Goal: Task Accomplishment & Management: Manage account settings

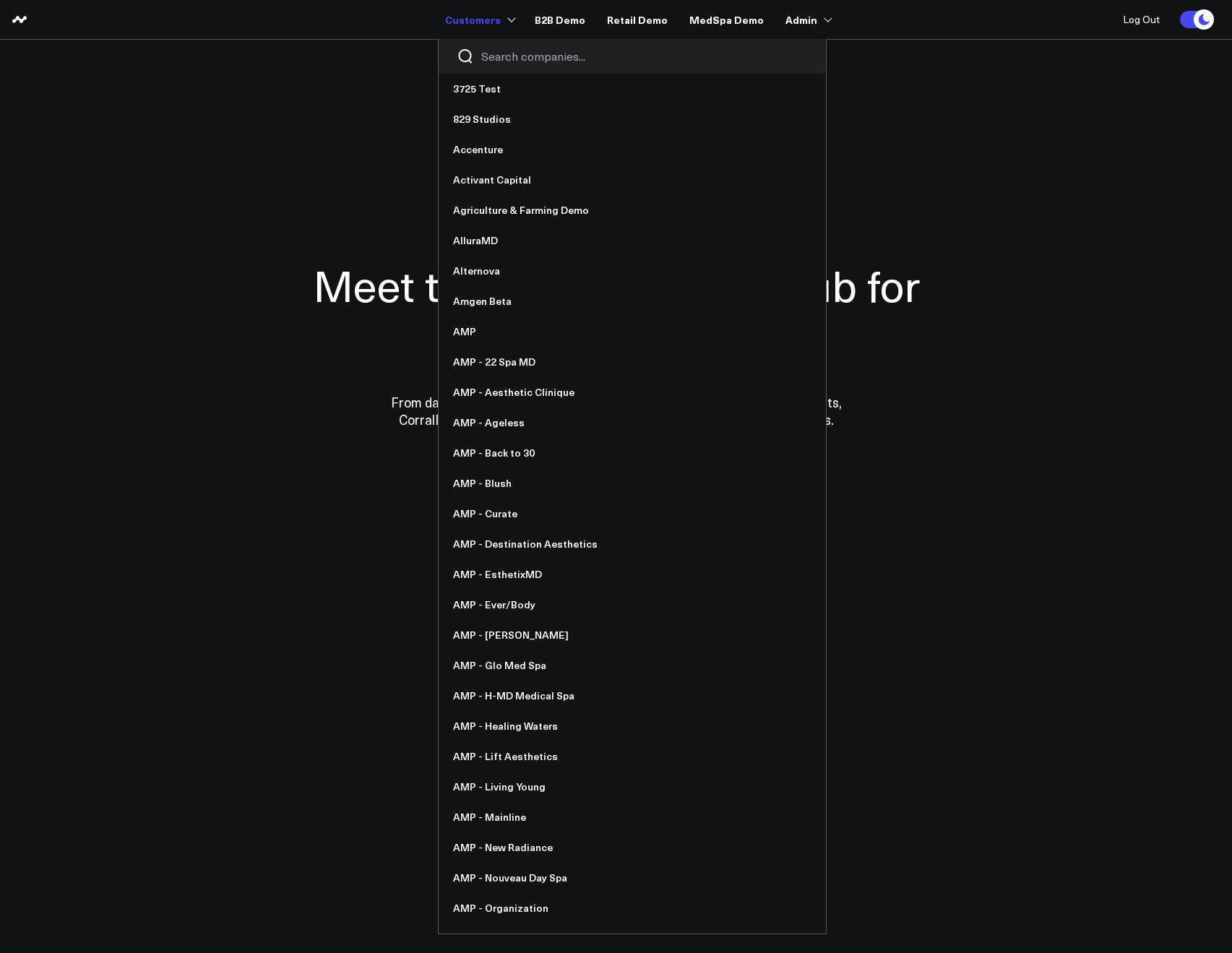
click at [507, 55] on input "Search companies input" at bounding box center [645, 56] width 327 height 16
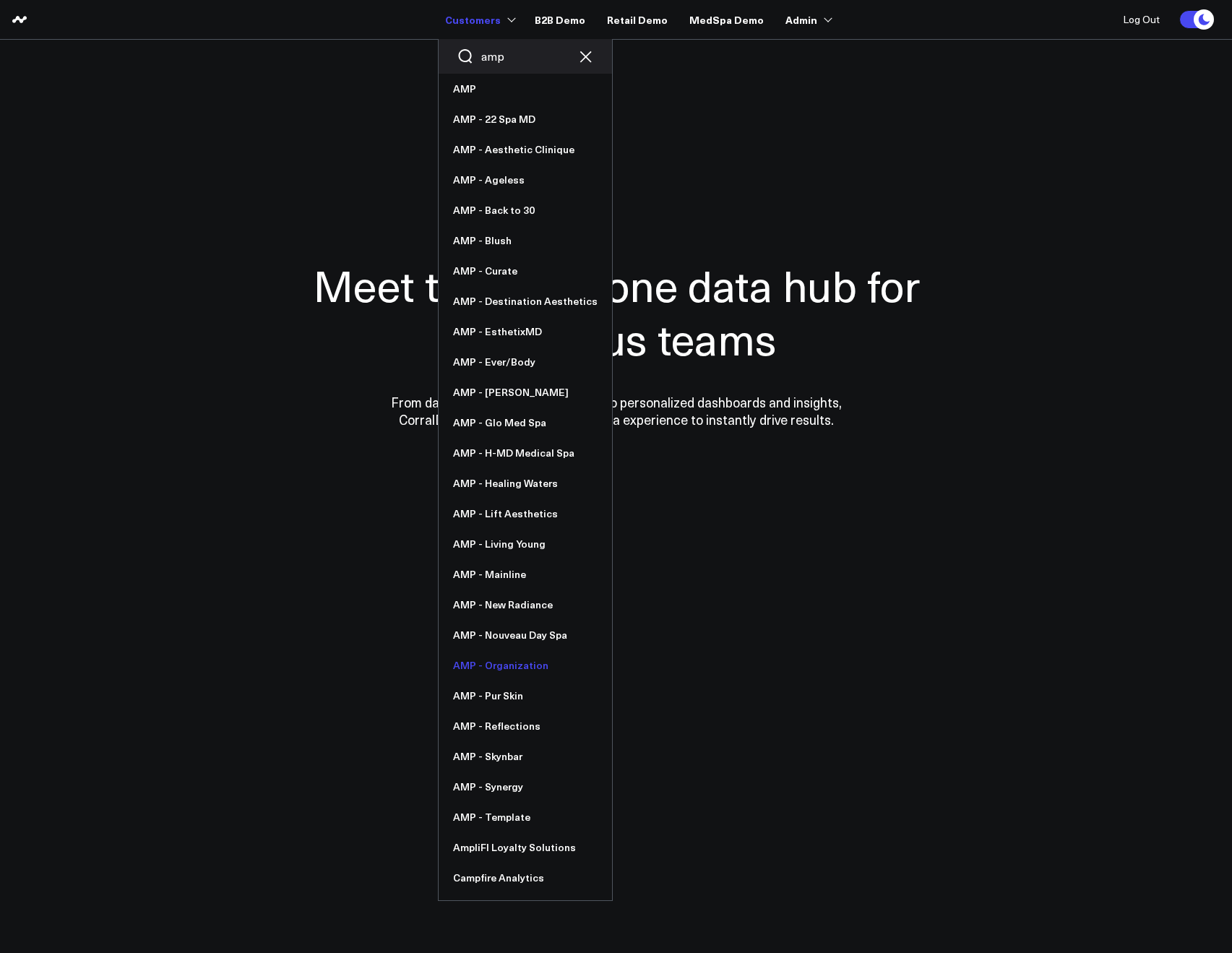
type input "amp"
click at [501, 667] on link "AMP - Organization" at bounding box center [526, 666] width 173 height 31
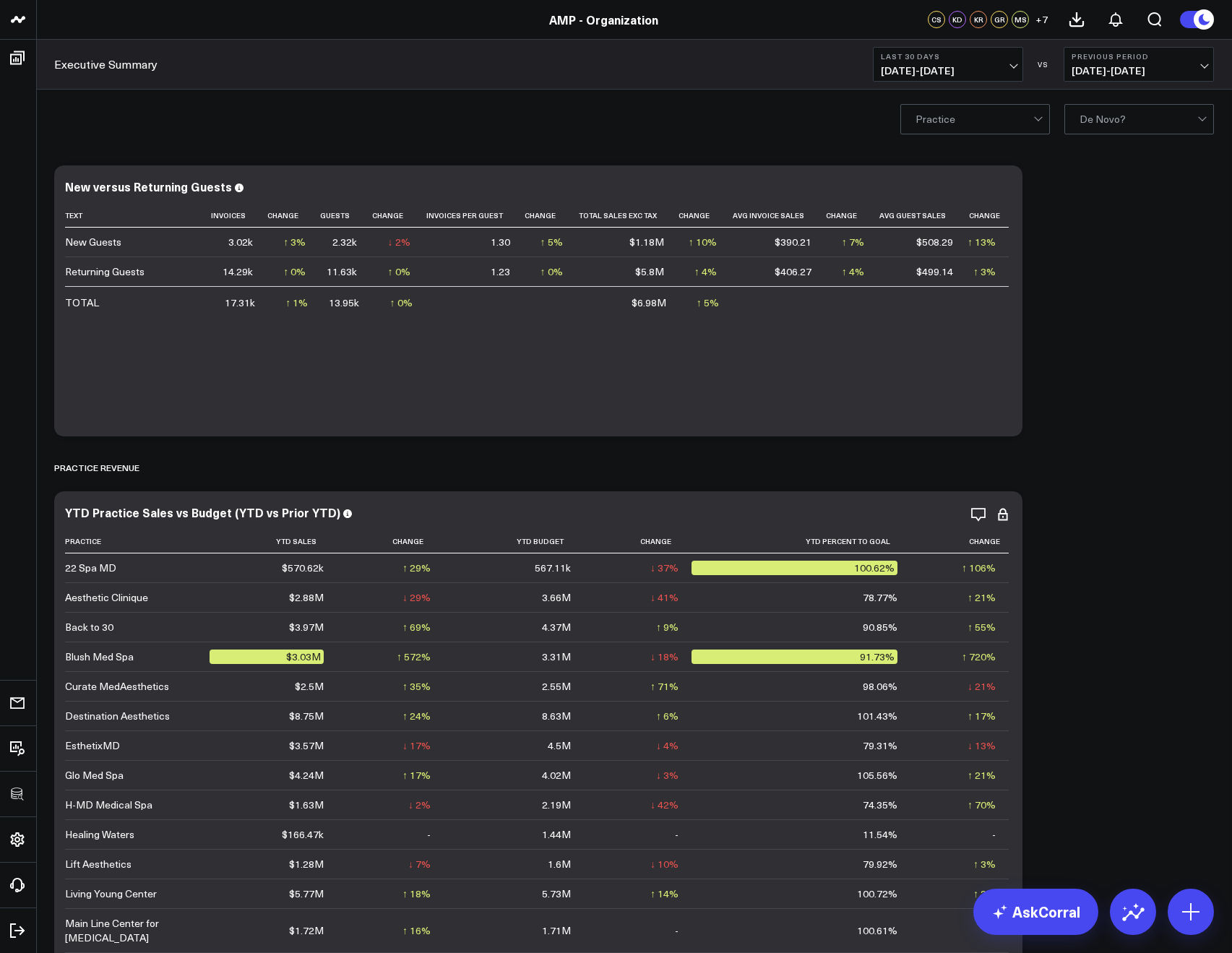
click at [904, 65] on span "07/13/25 - 08/11/25" at bounding box center [948, 71] width 135 height 12
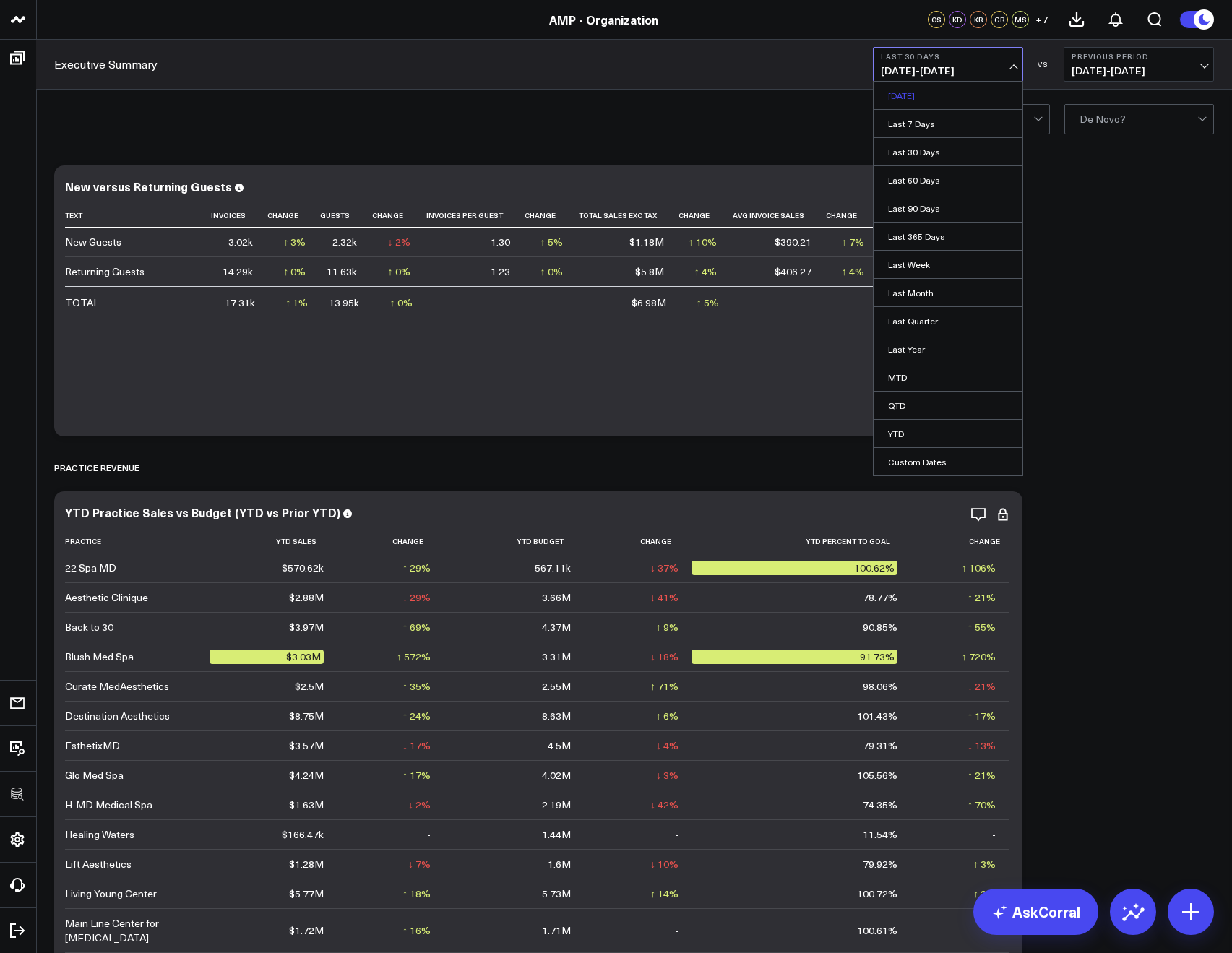
click at [907, 84] on link "Yesterday" at bounding box center [947, 95] width 149 height 28
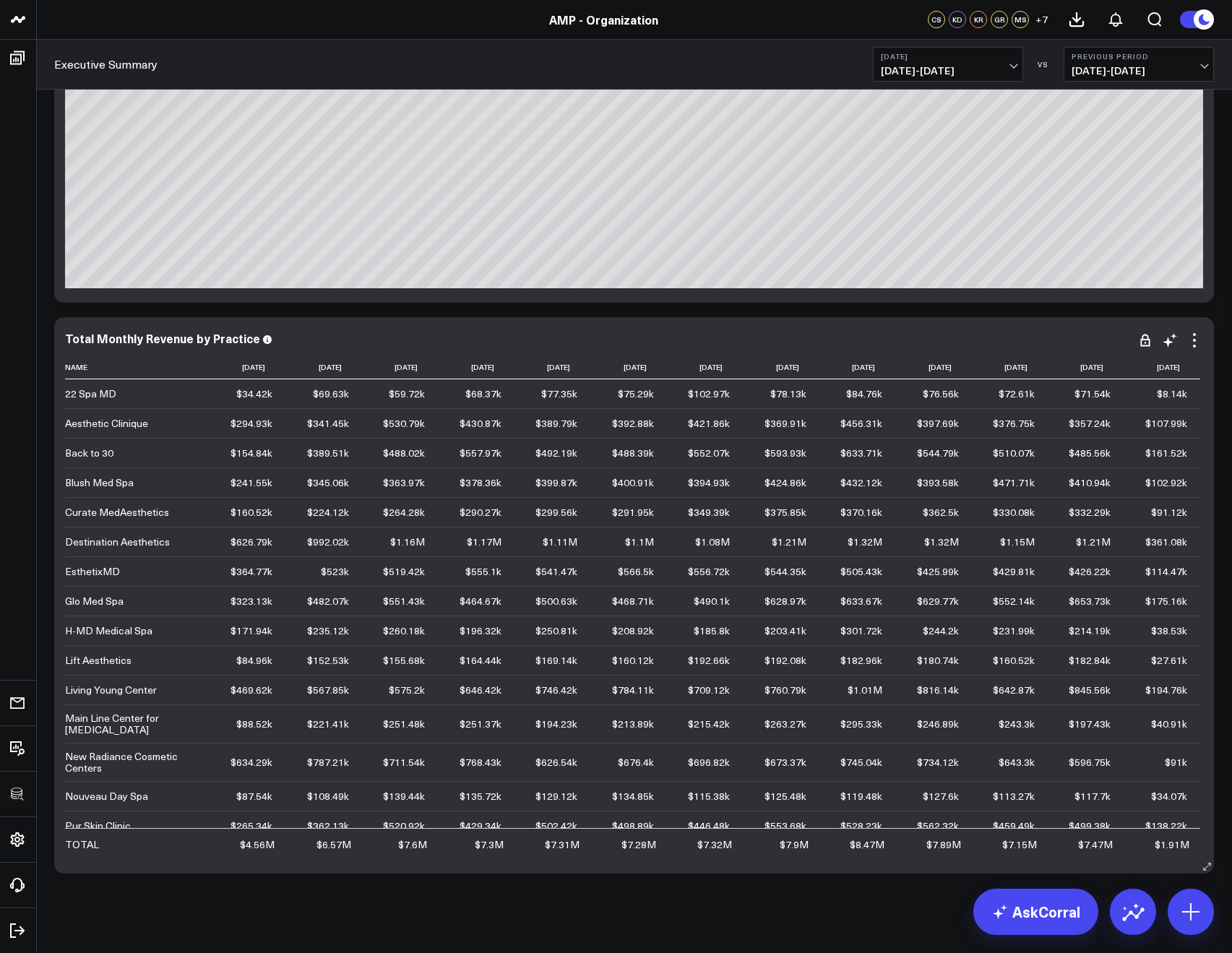
scroll to position [6996, 0]
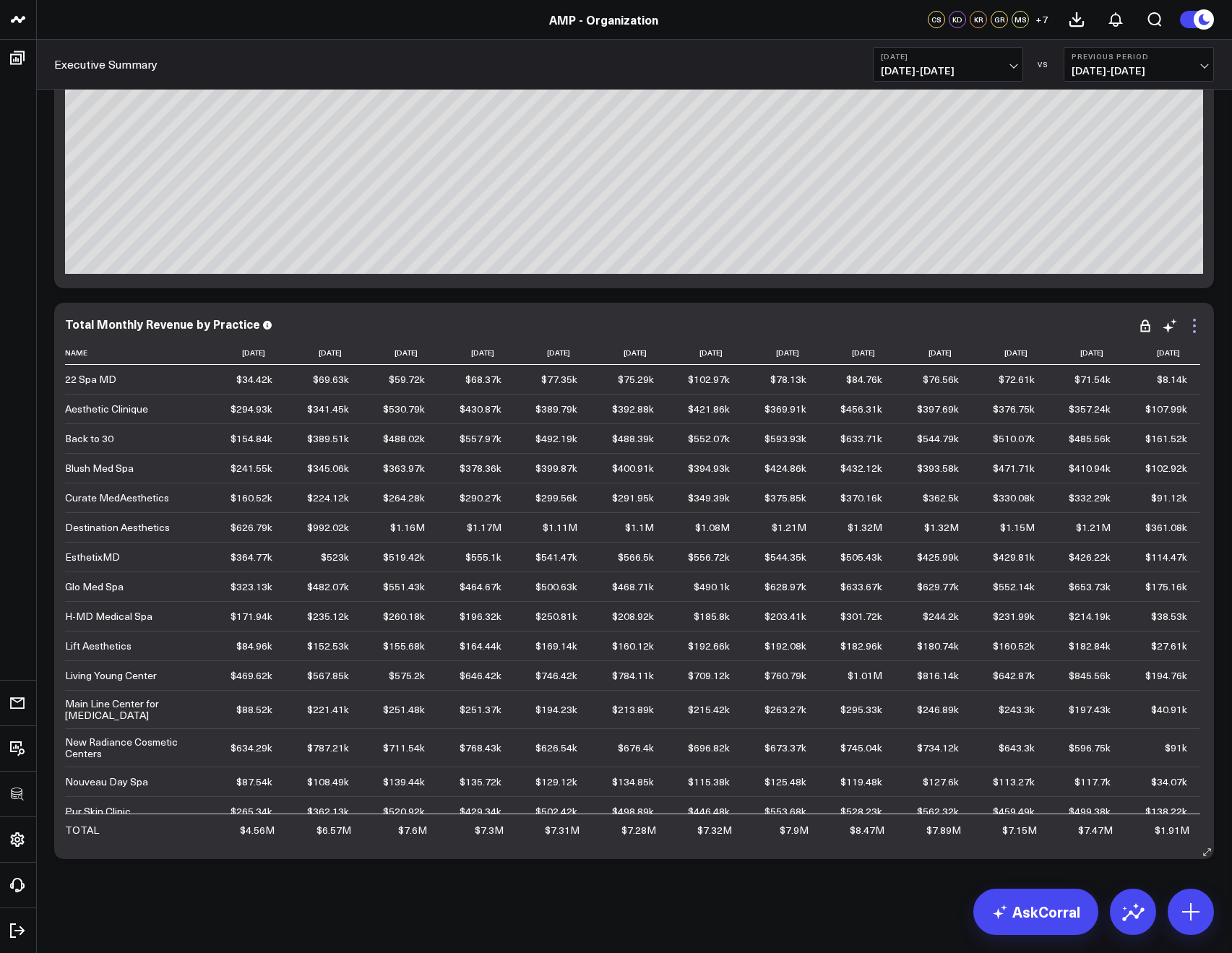
click at [1192, 330] on icon at bounding box center [1195, 326] width 18 height 18
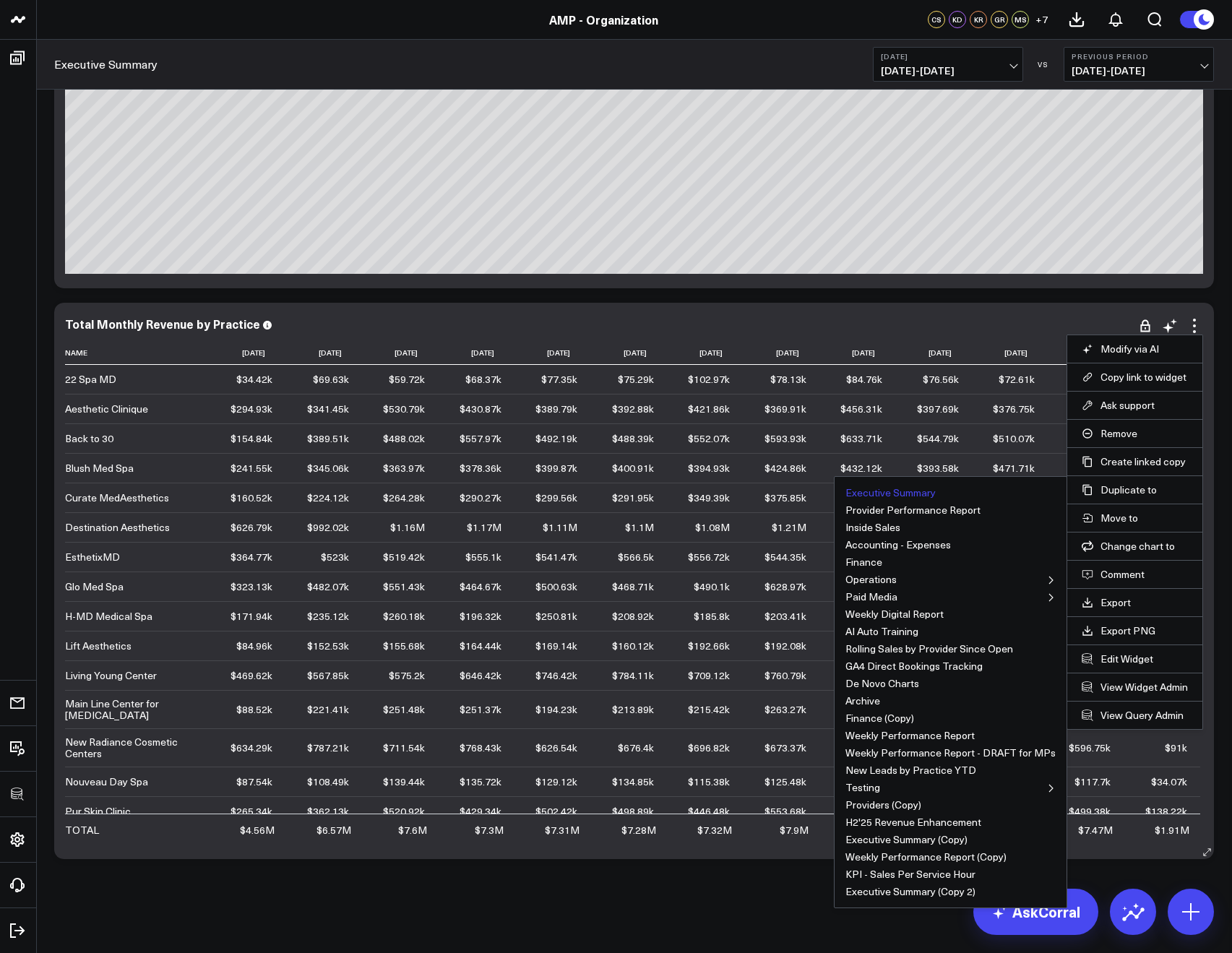
click at [858, 489] on button "Executive Summary" at bounding box center [891, 492] width 91 height 10
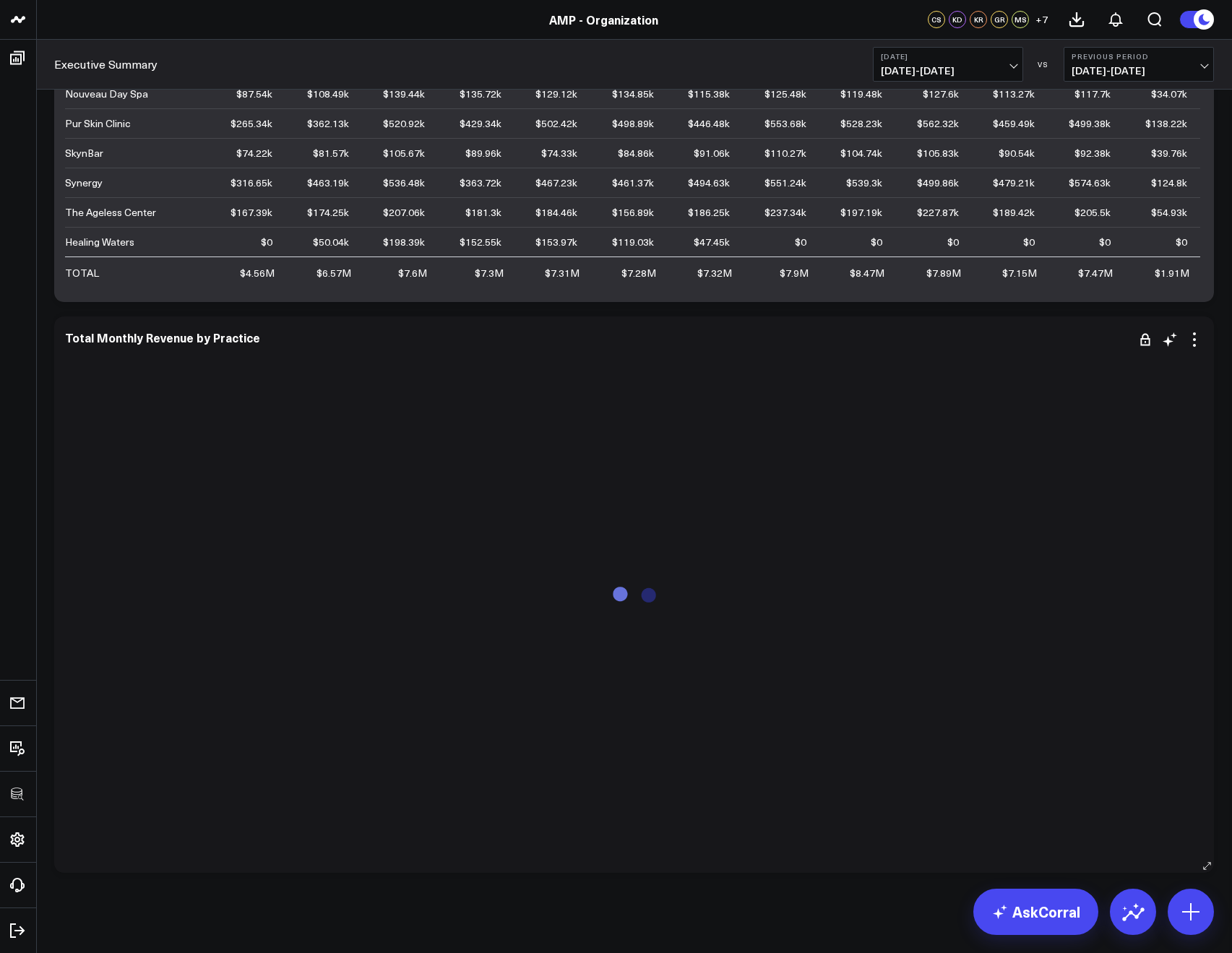
scroll to position [7567, 0]
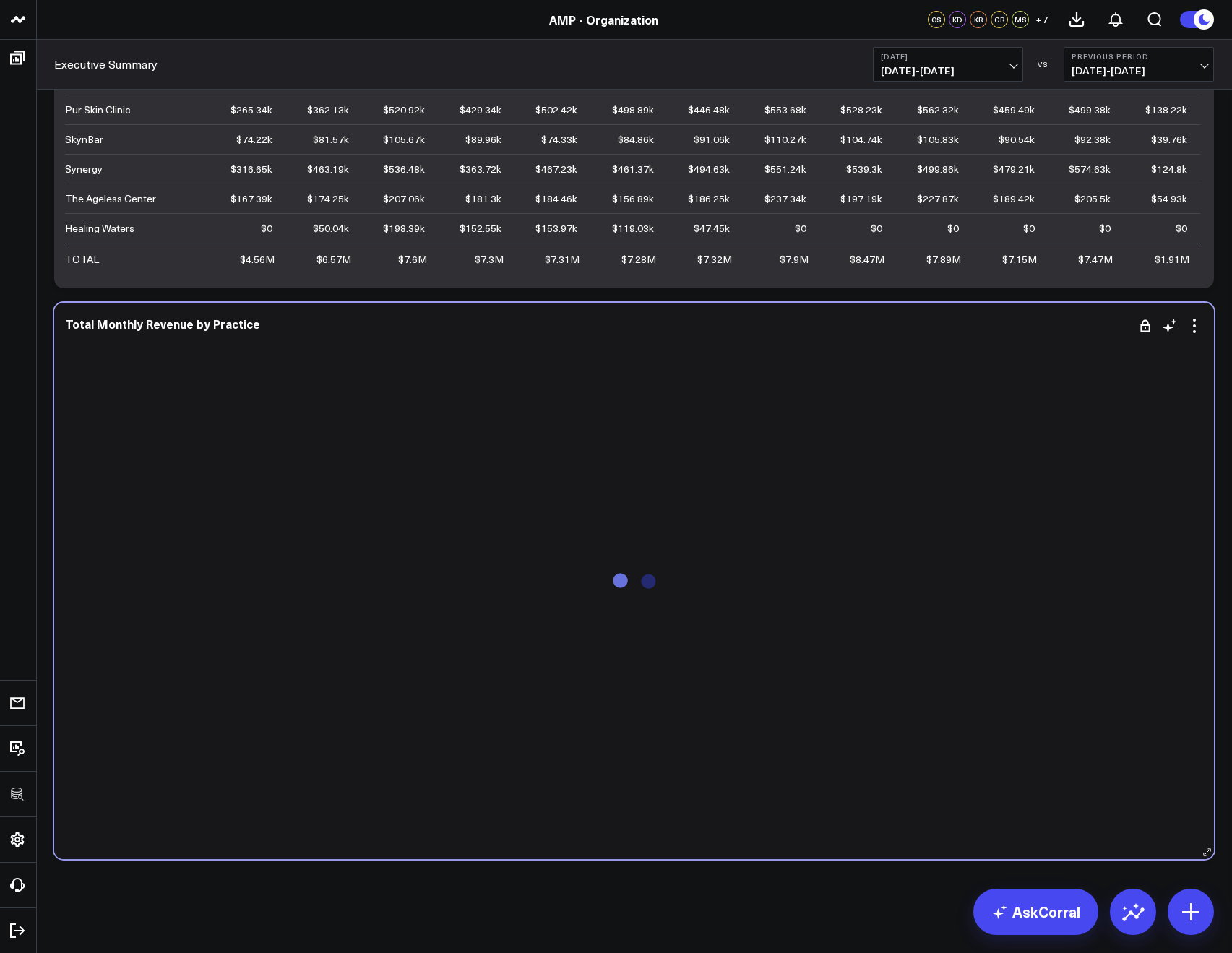
click at [1194, 338] on div "Total Monthly Revenue by Practice" at bounding box center [634, 581] width 1138 height 528
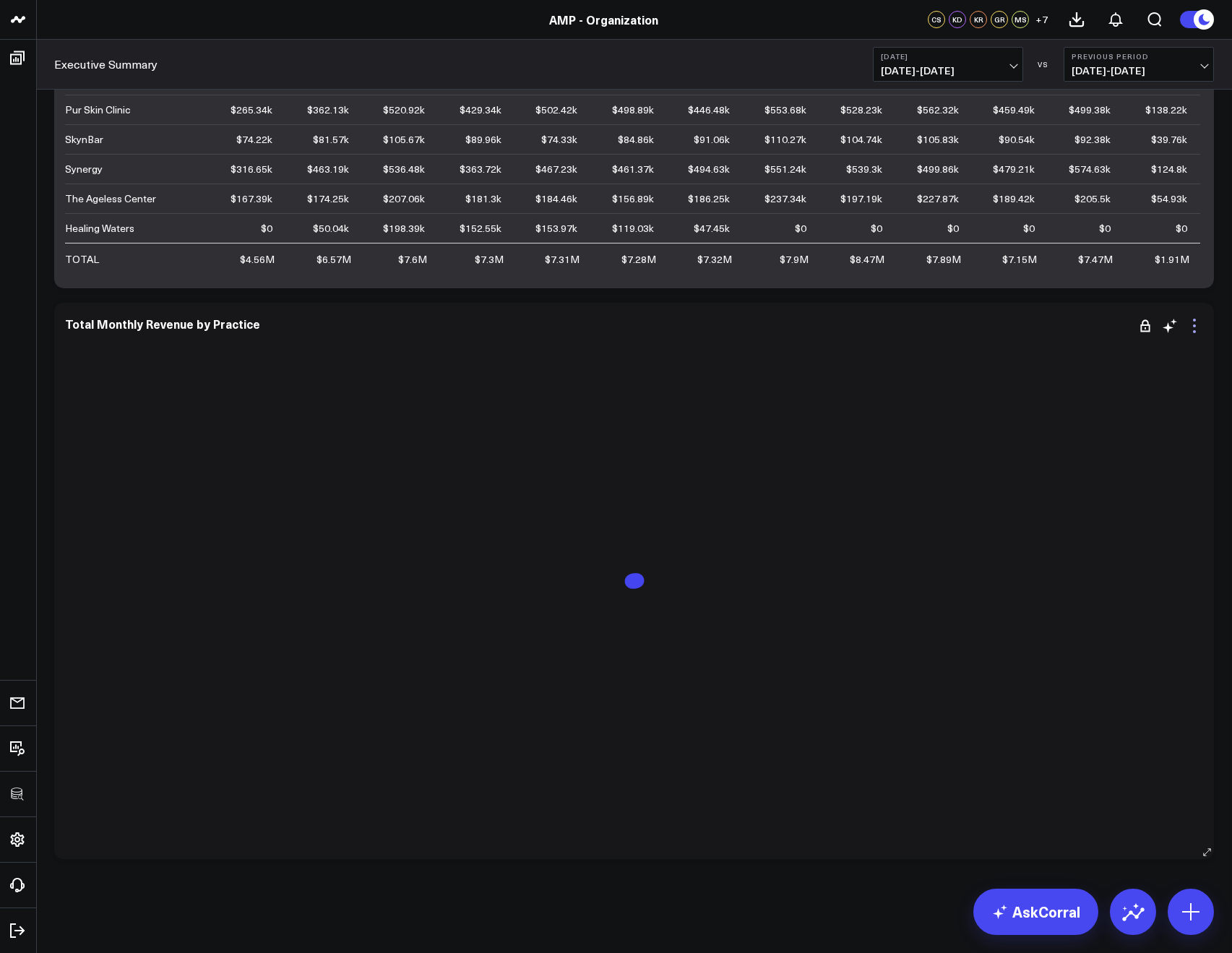
click at [1195, 333] on icon at bounding box center [1195, 331] width 3 height 3
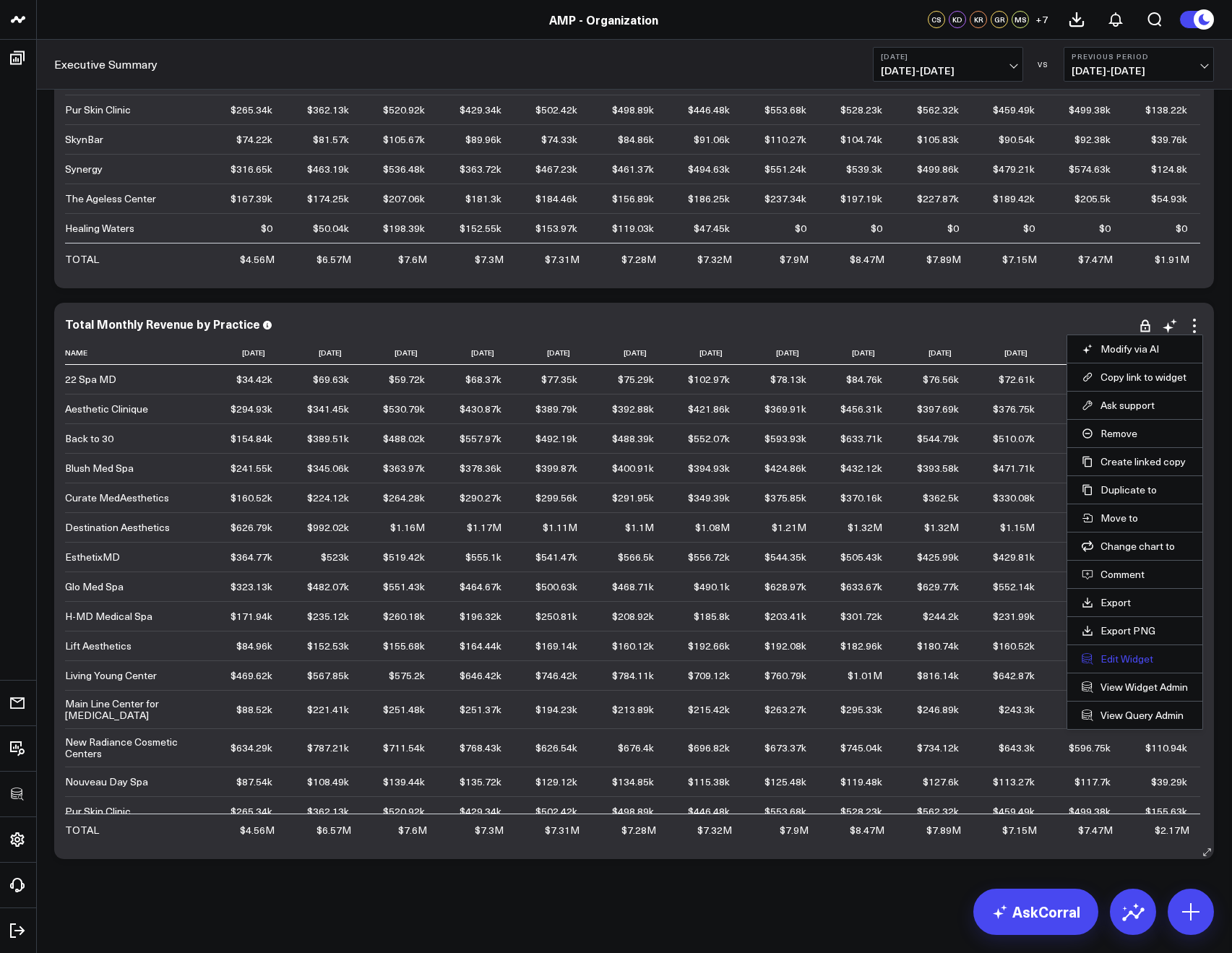
click at [1099, 662] on button "Edit Widget" at bounding box center [1135, 659] width 106 height 13
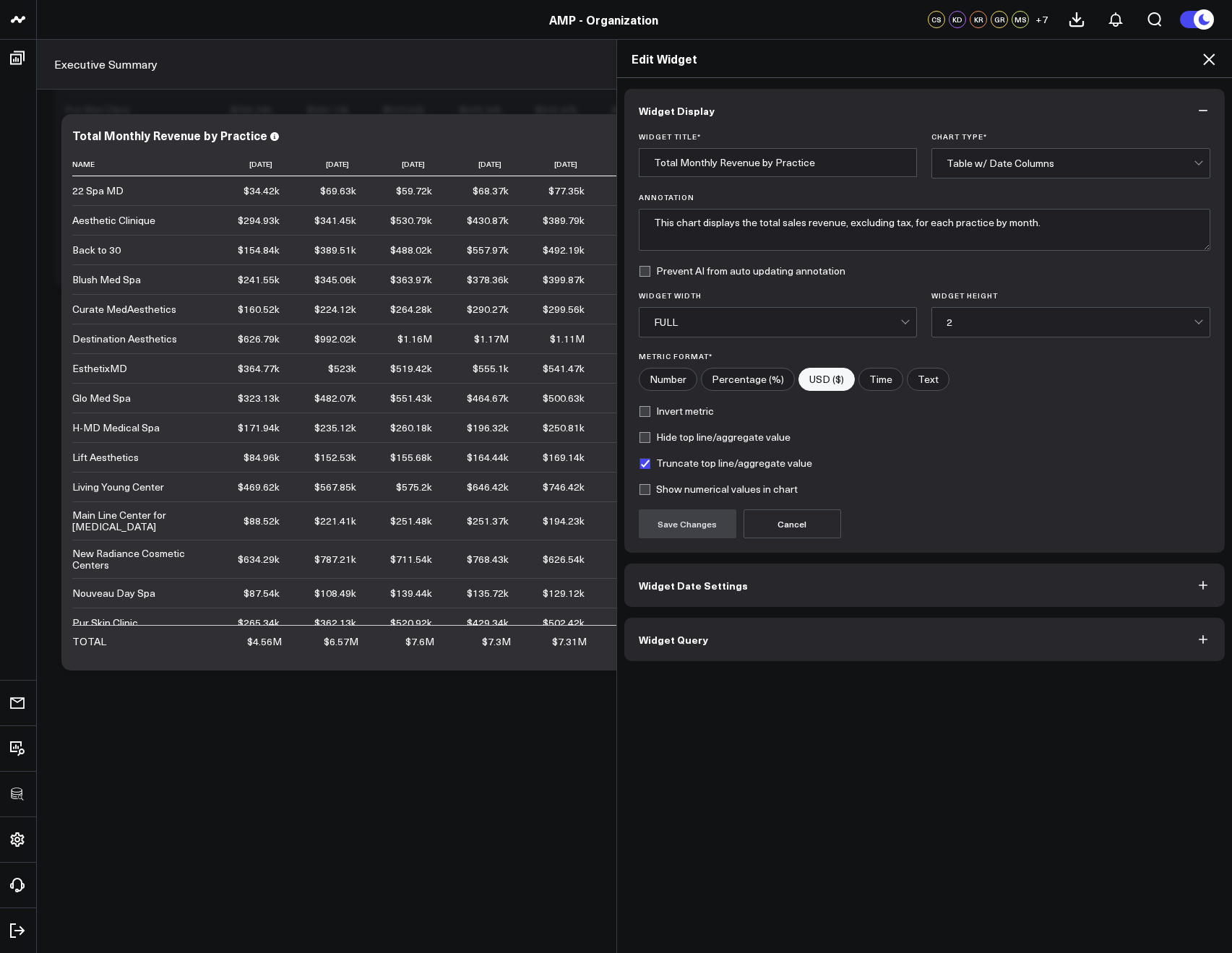
click at [751, 643] on button "Widget Query" at bounding box center [925, 640] width 602 height 43
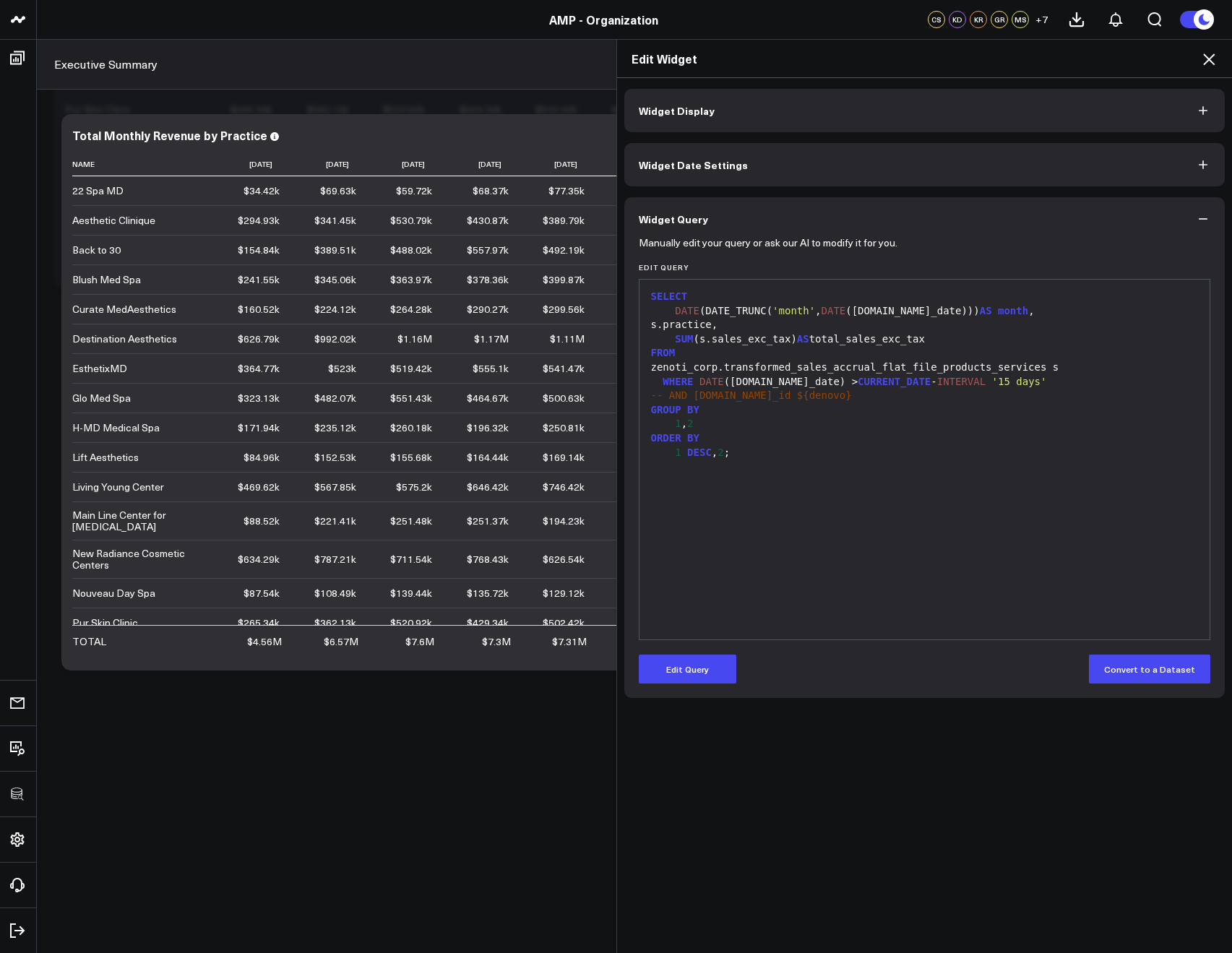
click at [691, 173] on button "Widget Date Settings" at bounding box center [925, 164] width 602 height 43
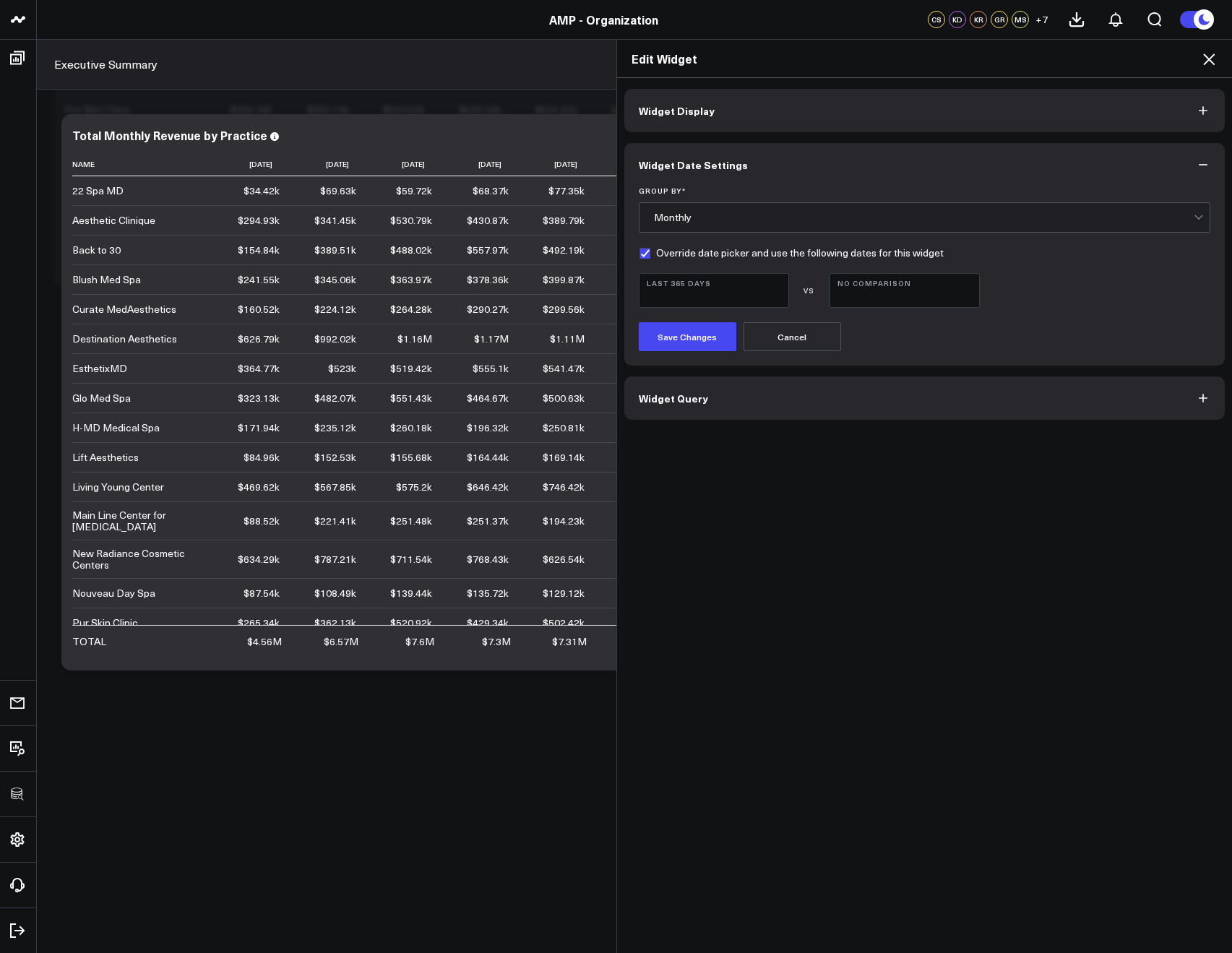
click at [657, 214] on div "Monthly" at bounding box center [924, 218] width 541 height 12
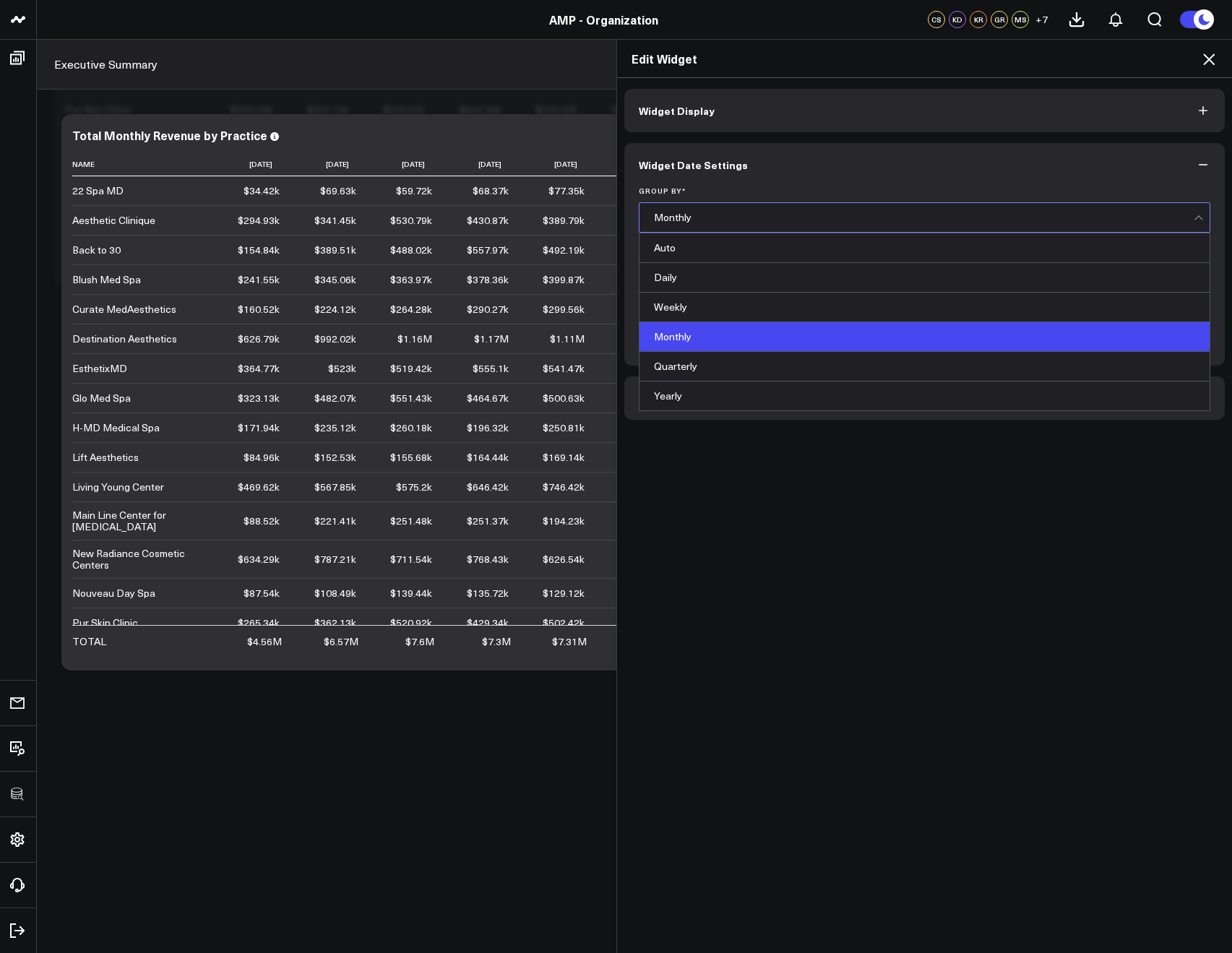
drag, startPoint x: 802, startPoint y: 150, endPoint x: 771, endPoint y: 175, distance: 39.8
click at [802, 150] on button "Widget Date Settings" at bounding box center [925, 164] width 602 height 43
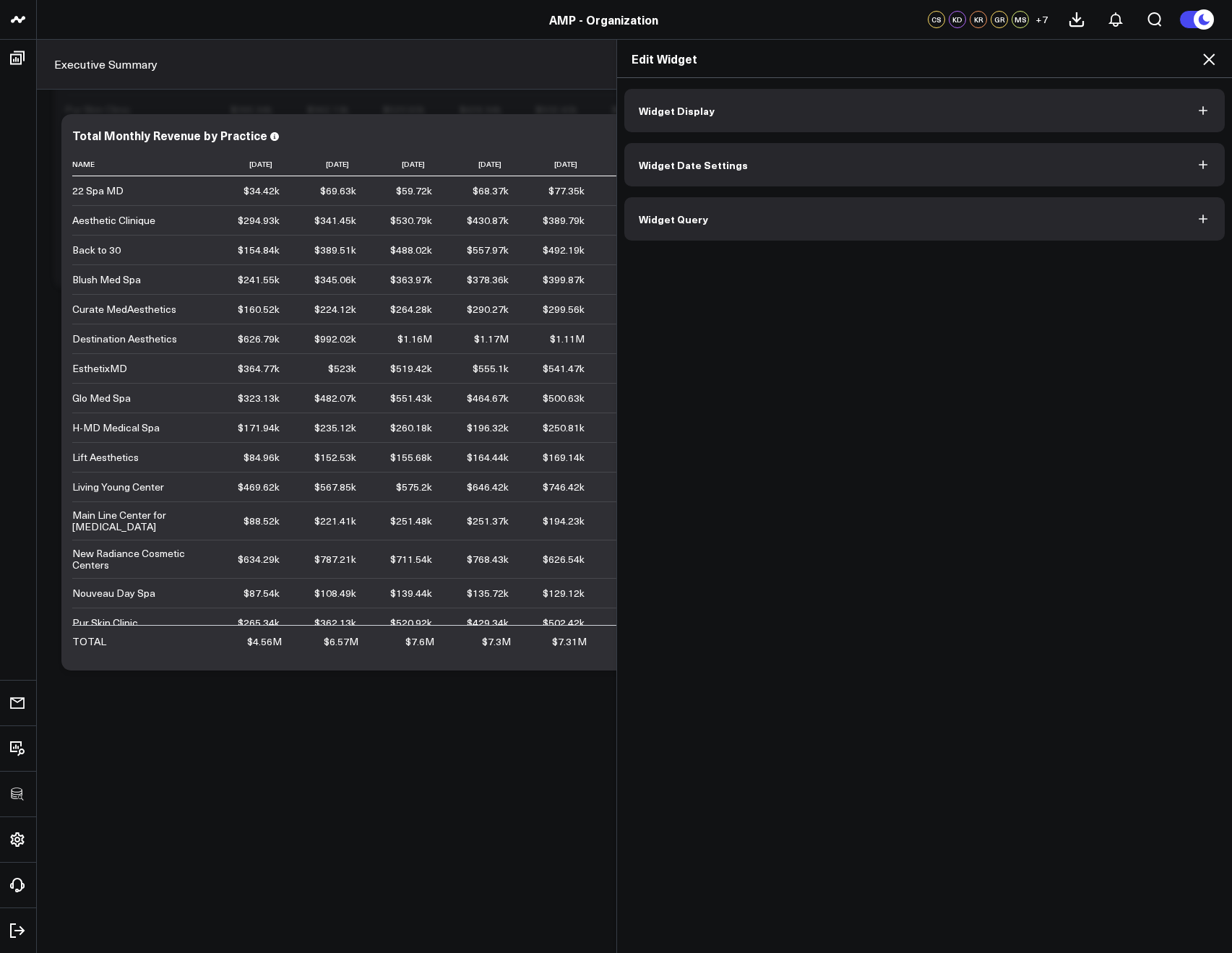
click at [701, 167] on span "Widget Date Settings" at bounding box center [693, 164] width 109 height 12
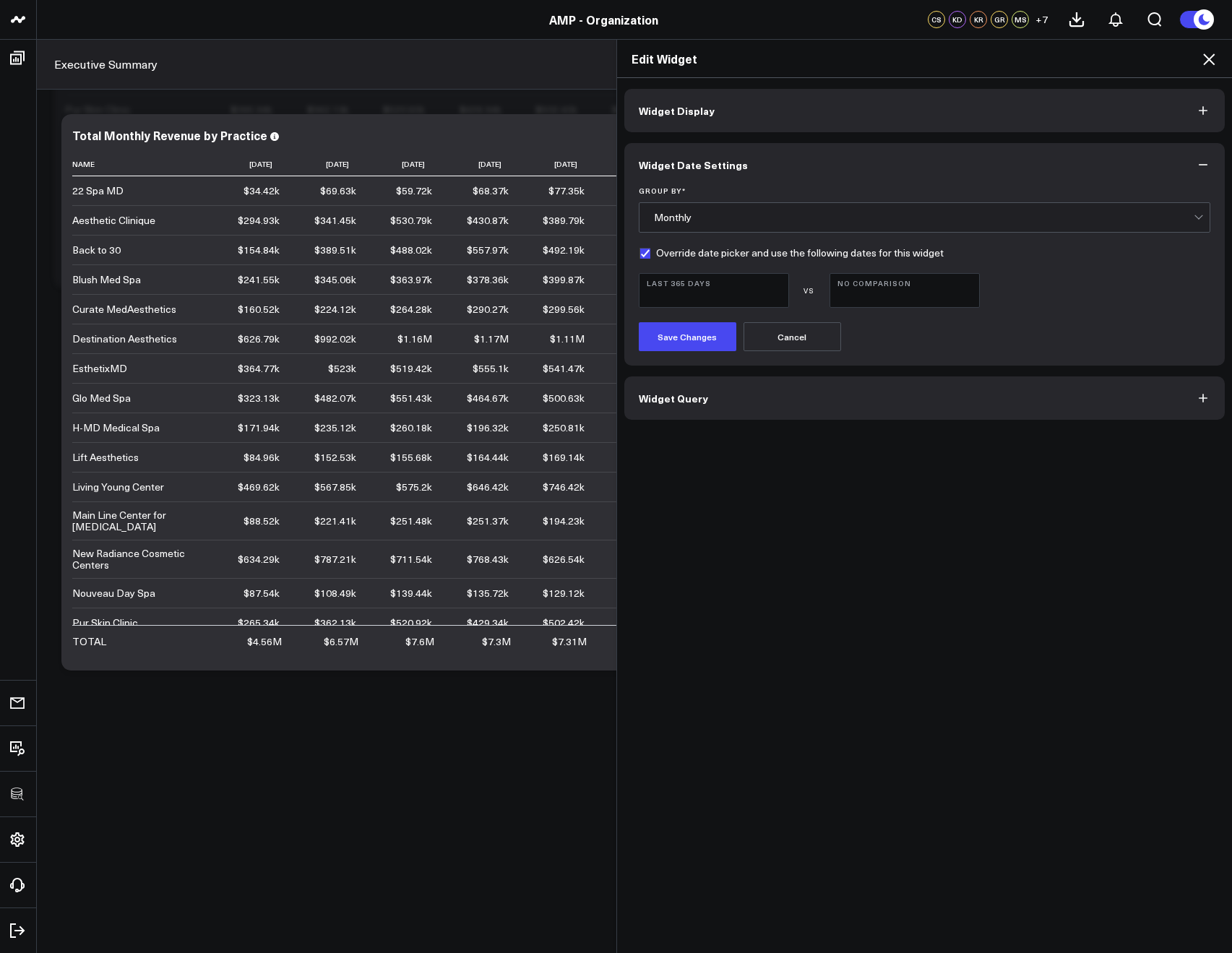
click at [639, 258] on label "Override date picker and use the following dates for this widget" at bounding box center [792, 253] width 305 height 12
click at [639, 258] on input "Override date picker and use the following dates for this widget" at bounding box center [645, 253] width 12 height 12
checkbox input "false"
click at [684, 327] on button "Save Changes" at bounding box center [687, 336] width 97 height 29
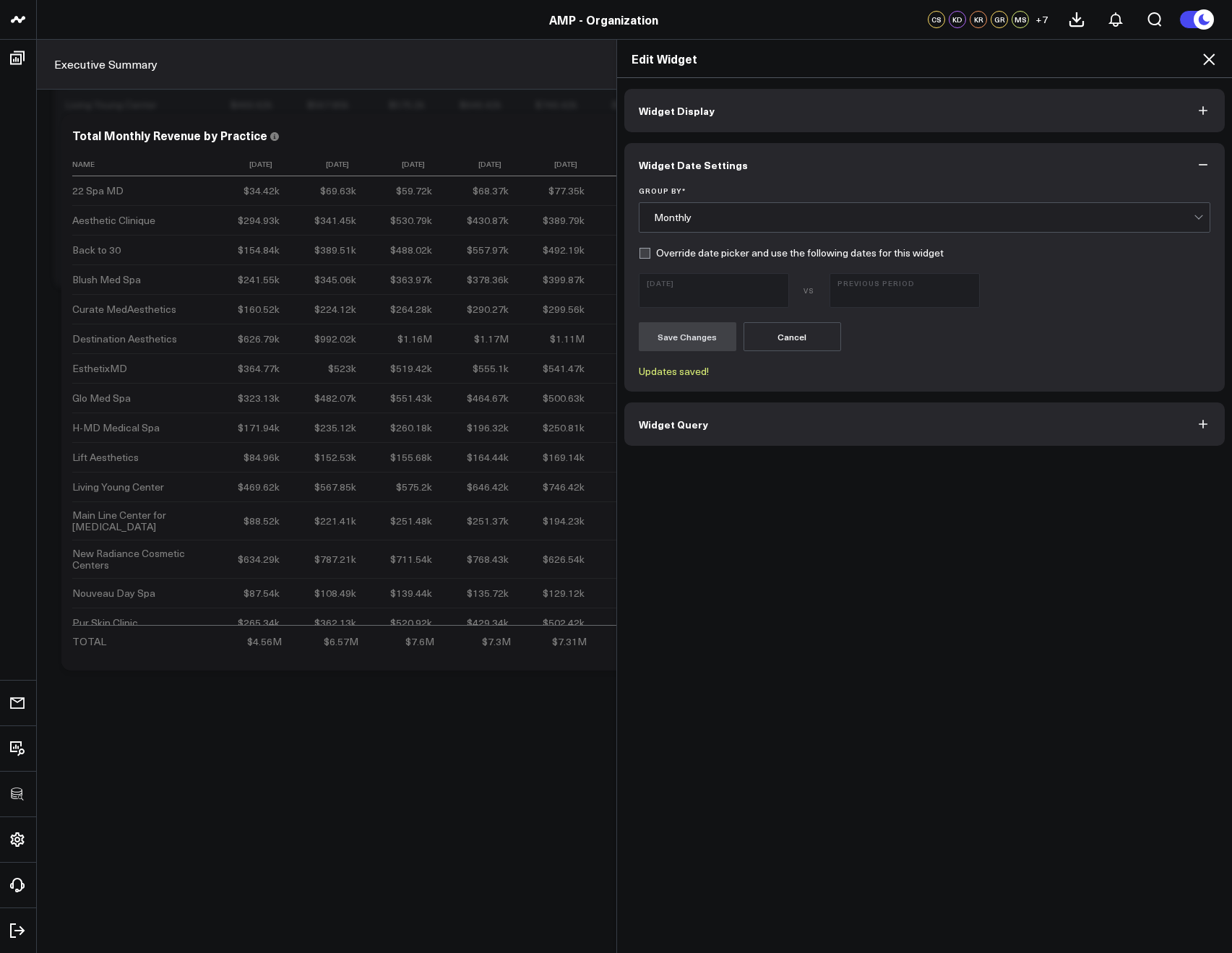
click at [1204, 68] on div "Edit Widget" at bounding box center [925, 58] width 616 height 38
click at [1203, 62] on icon at bounding box center [1209, 59] width 18 height 18
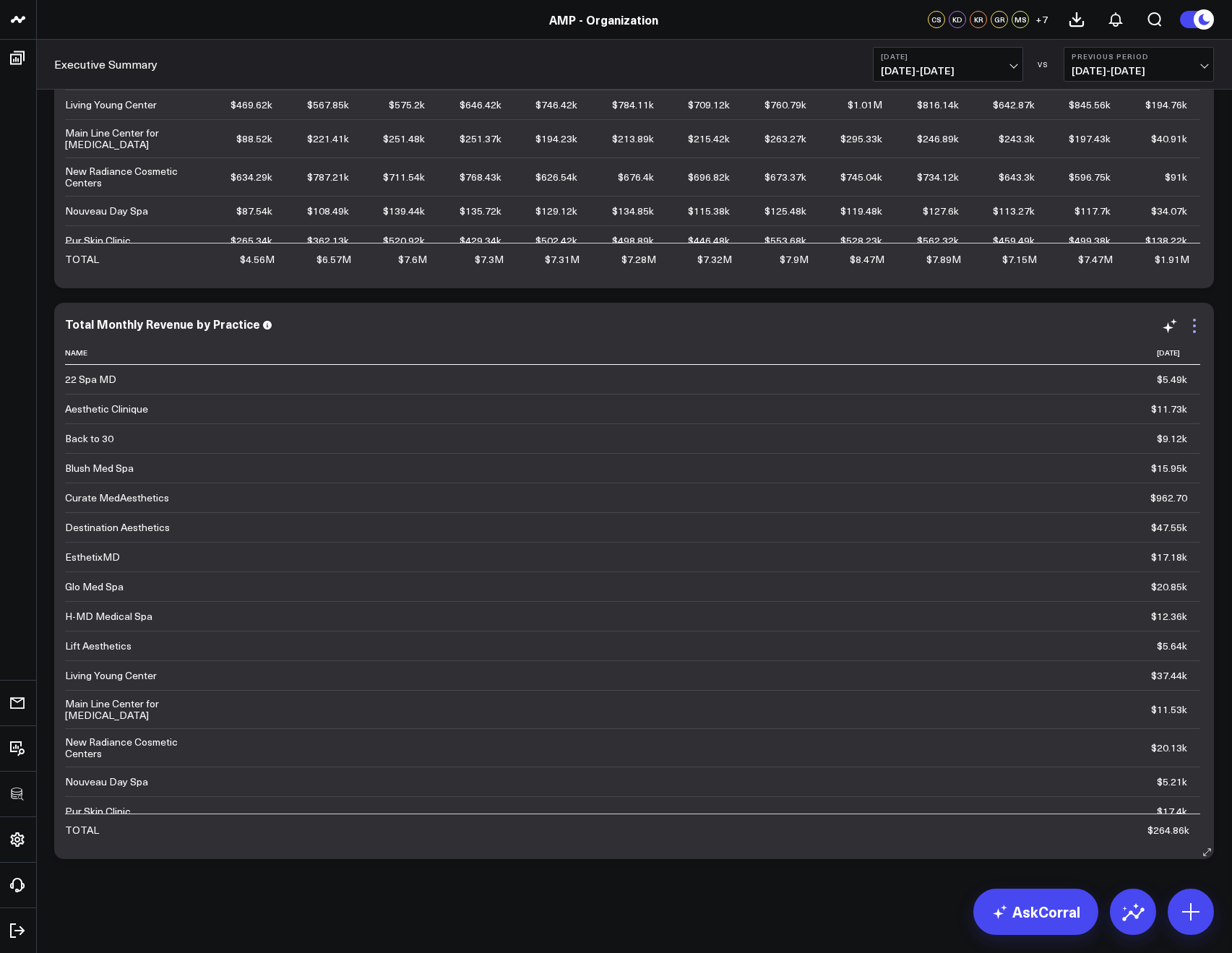
click at [1189, 330] on icon at bounding box center [1195, 326] width 18 height 18
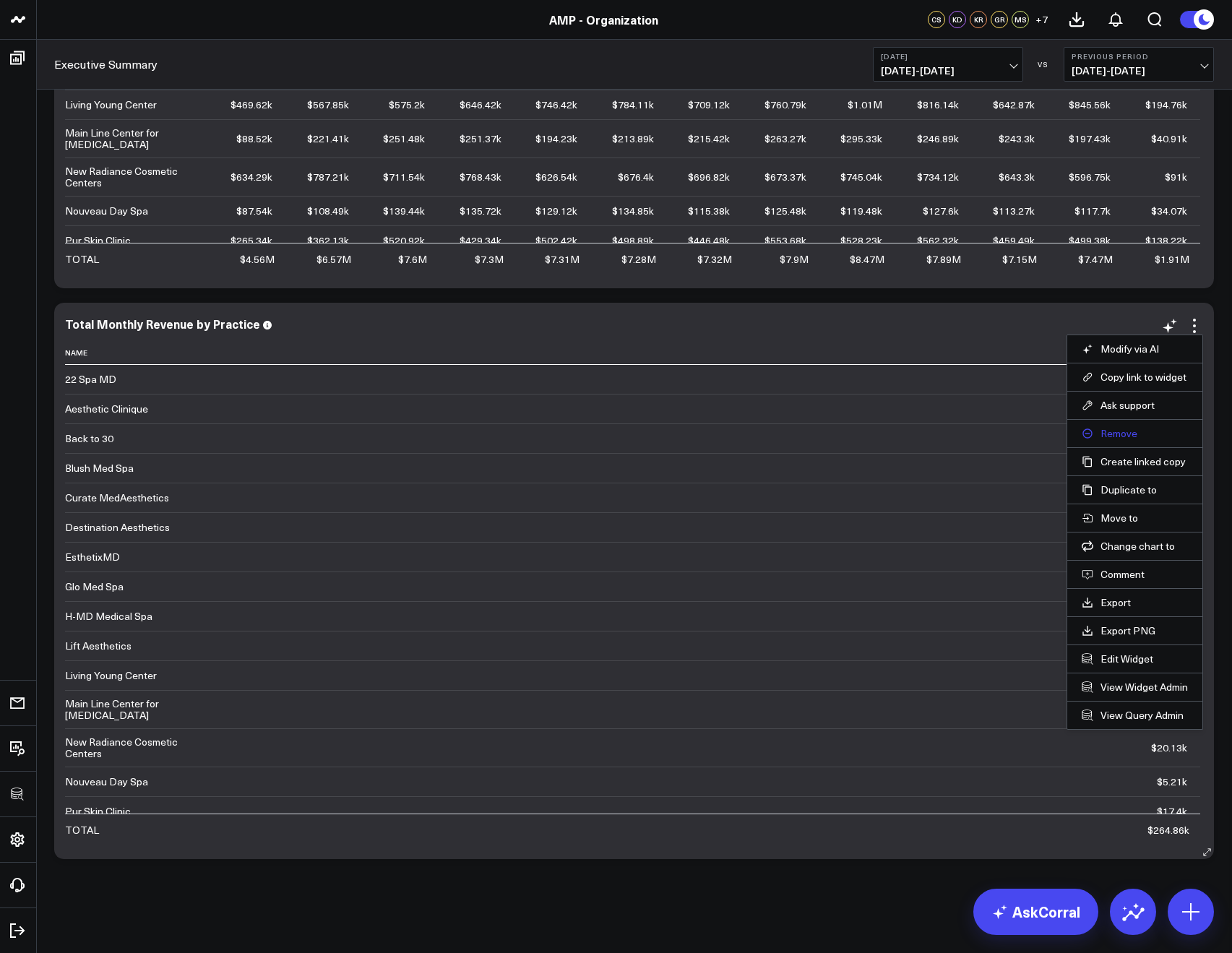
click at [1103, 433] on button "Remove" at bounding box center [1135, 433] width 106 height 13
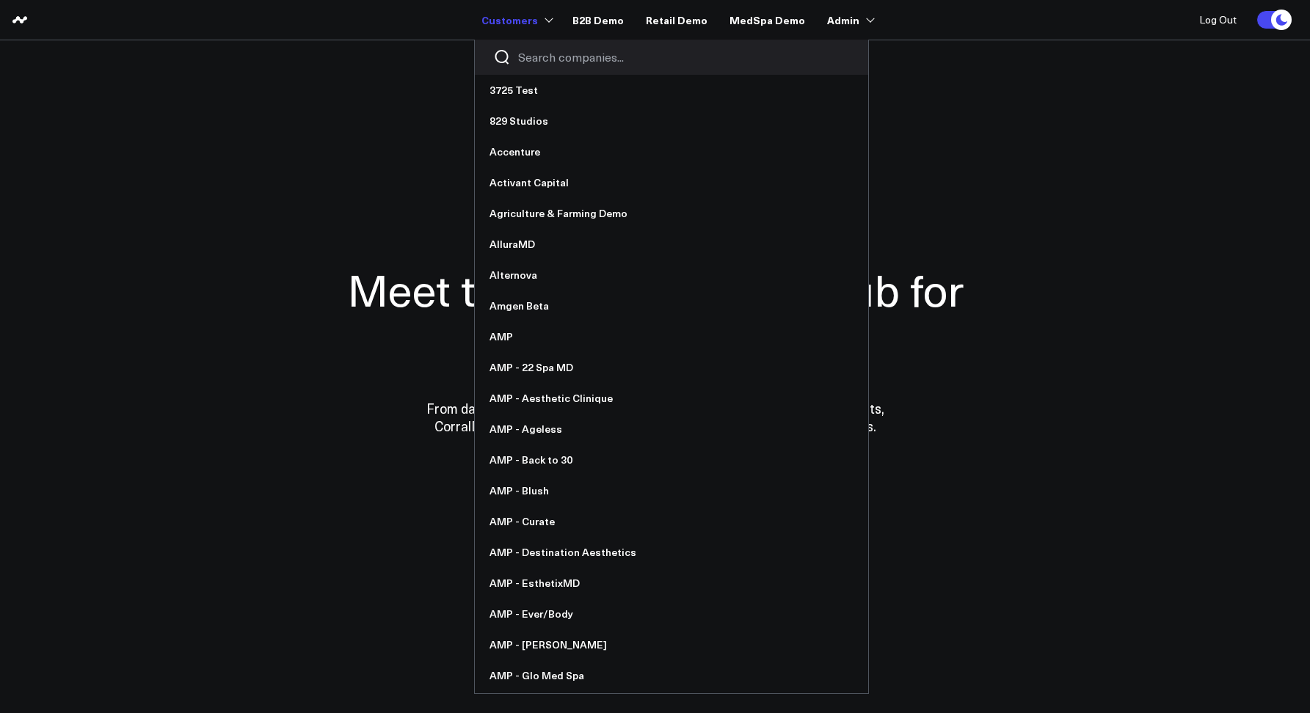
click at [534, 47] on div at bounding box center [671, 57] width 393 height 35
click at [539, 51] on input "Search companies input" at bounding box center [684, 57] width 332 height 16
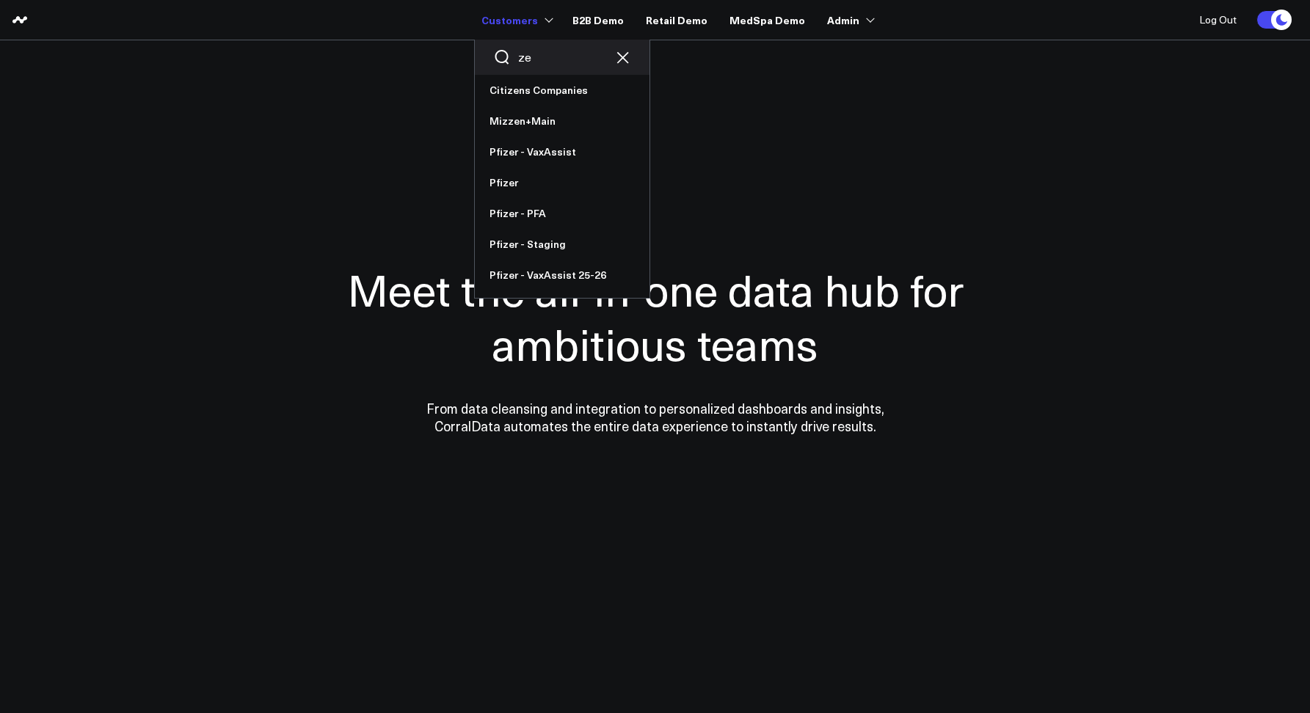
type input "z"
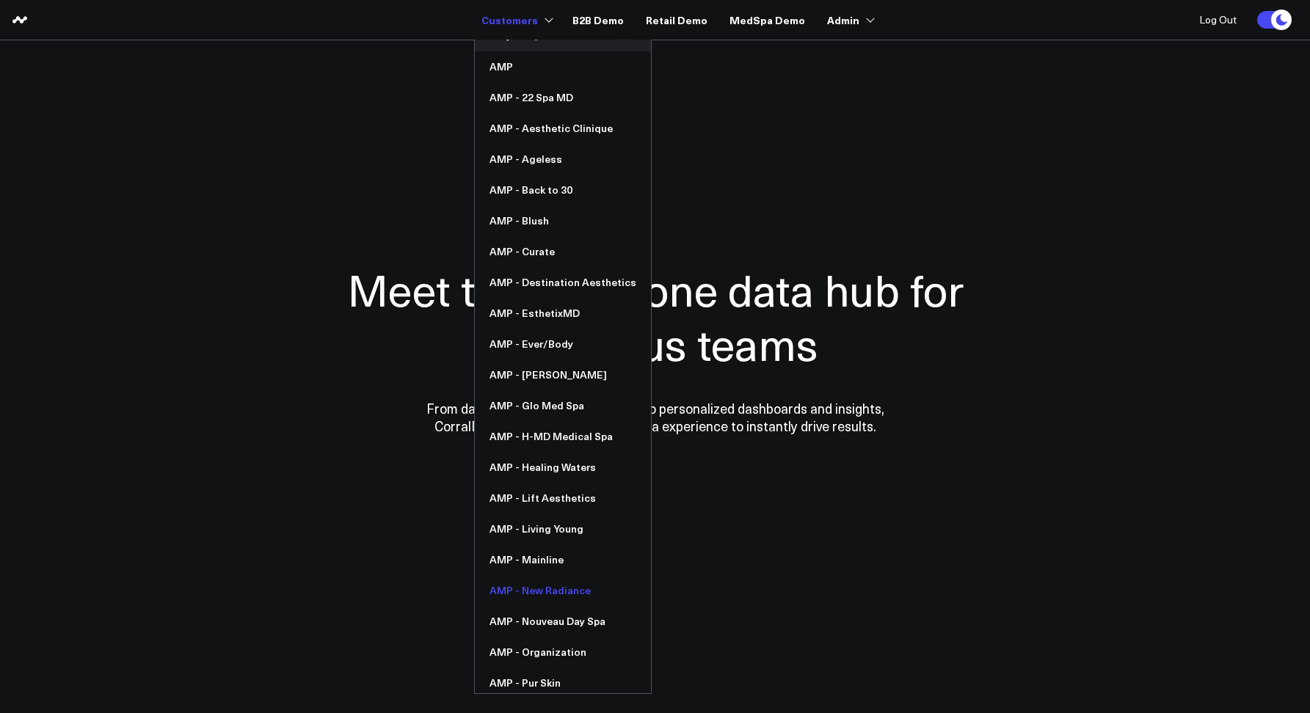
scroll to position [221, 0]
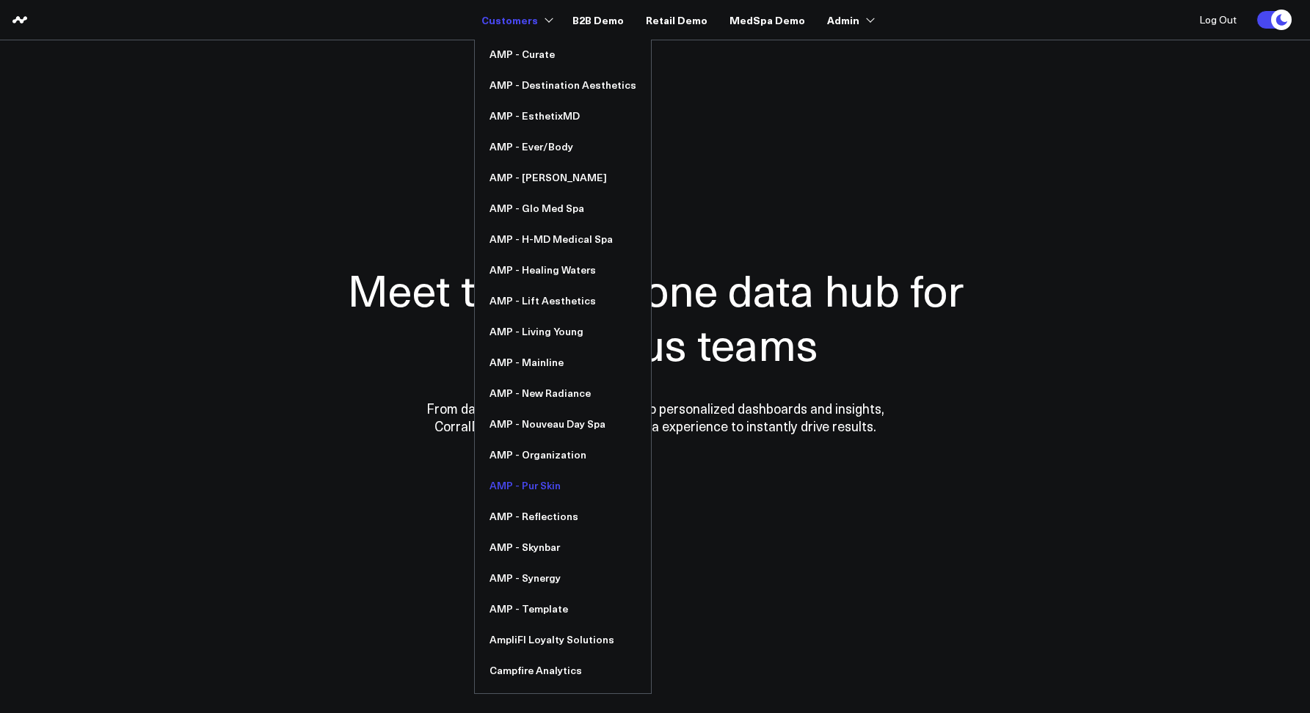
type input "amp"
click at [531, 494] on link "AMP - Pur Skin" at bounding box center [563, 485] width 176 height 31
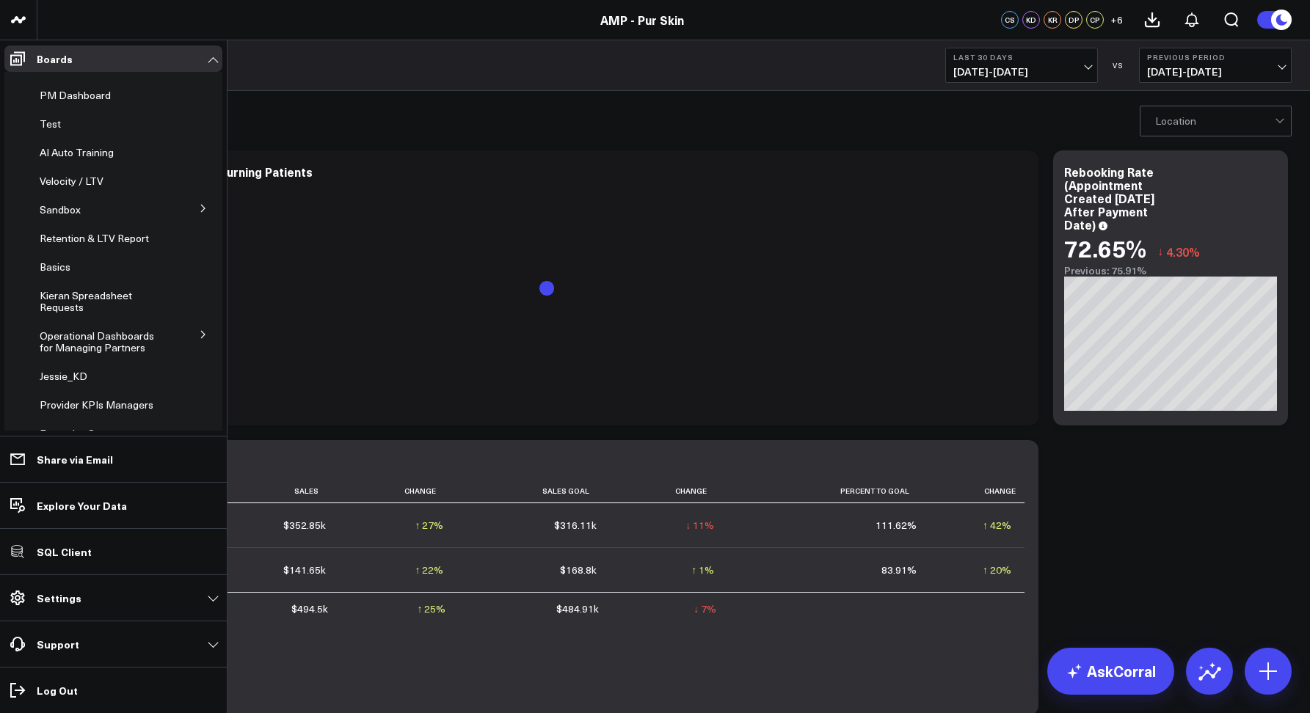
scroll to position [219, 0]
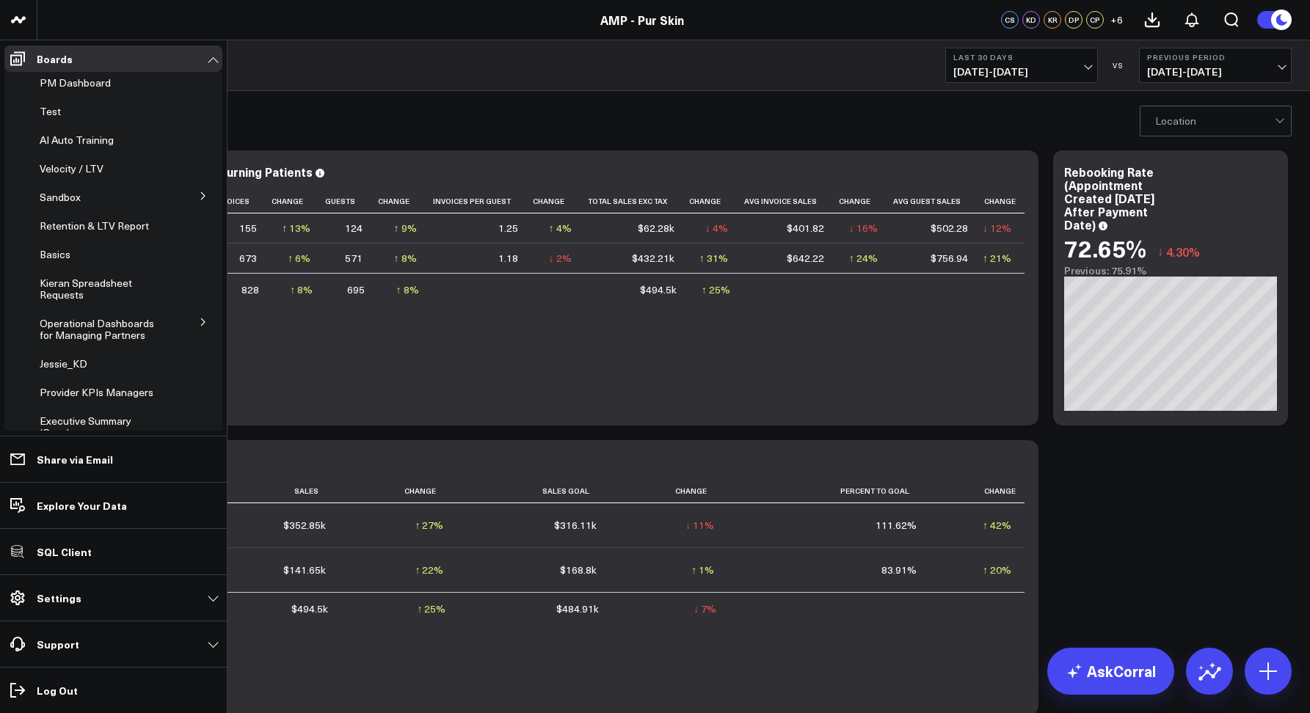
click at [199, 323] on icon at bounding box center [203, 322] width 9 height 9
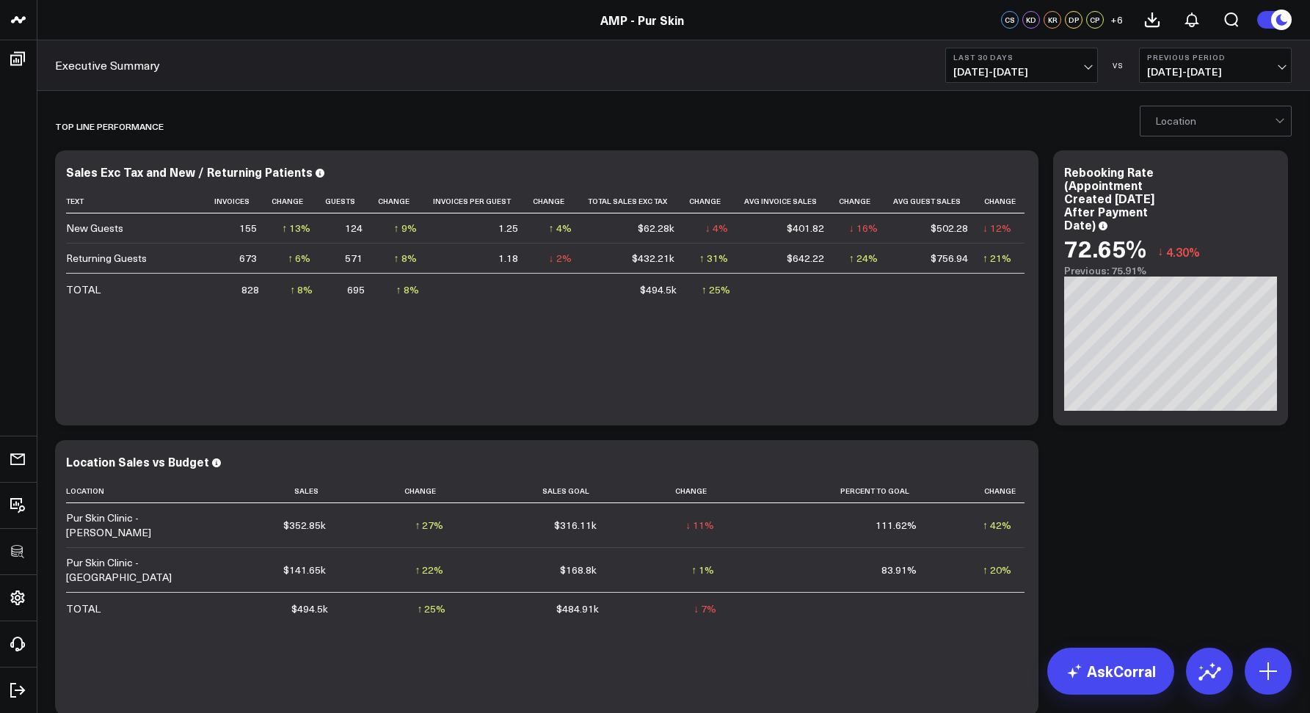
scroll to position [0, 0]
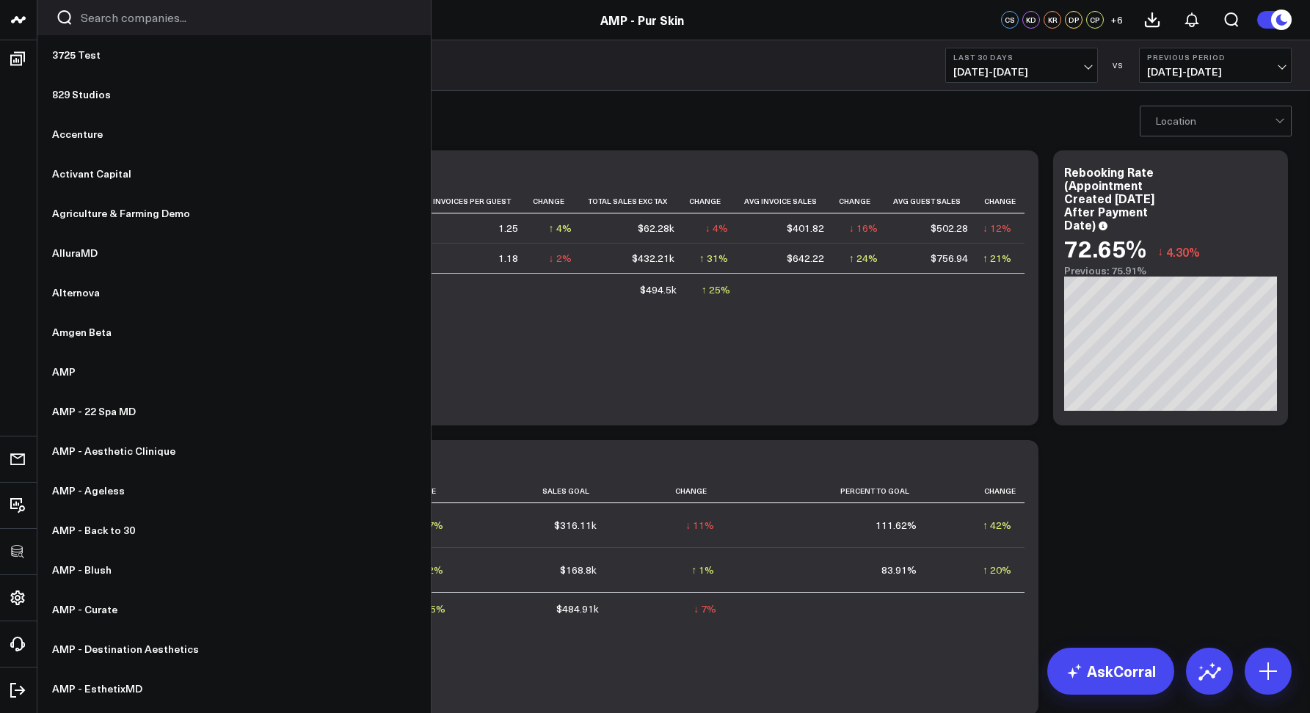
click at [81, 21] on input "Search companies input" at bounding box center [247, 18] width 332 height 16
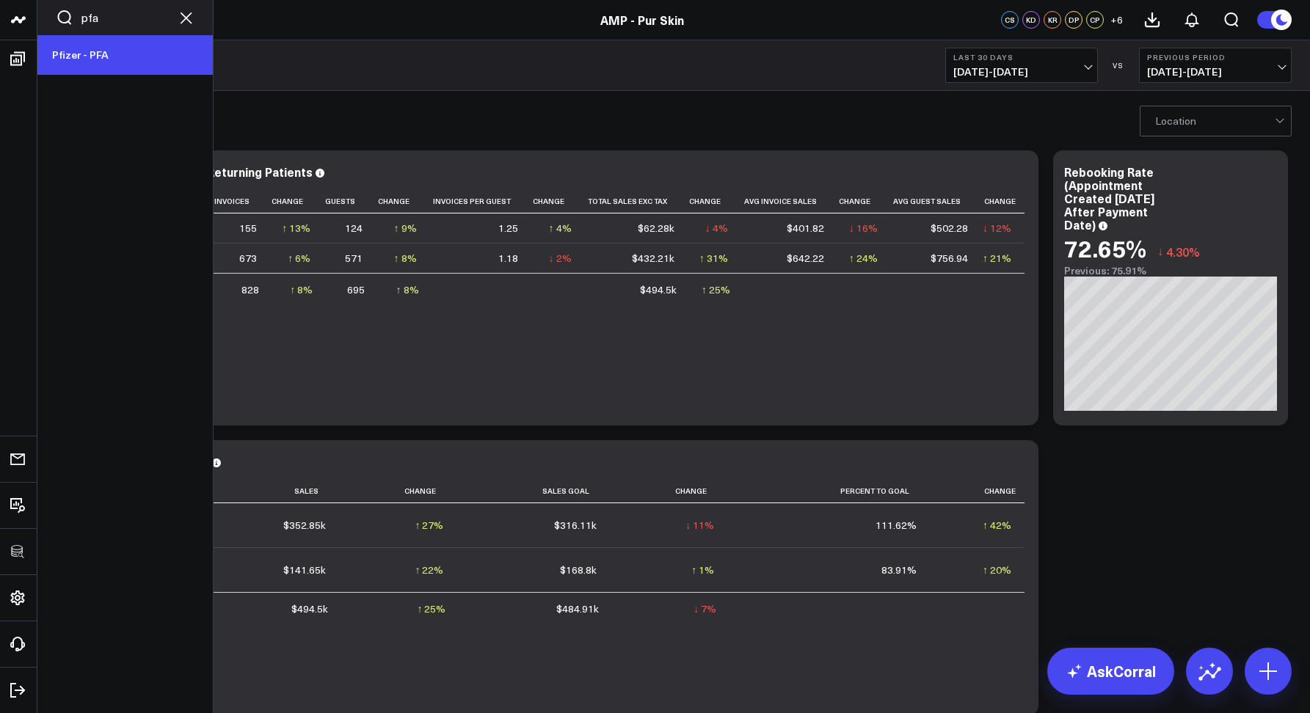
type input "pfa"
click at [89, 58] on link "Pfizer - PFA" at bounding box center [124, 55] width 175 height 40
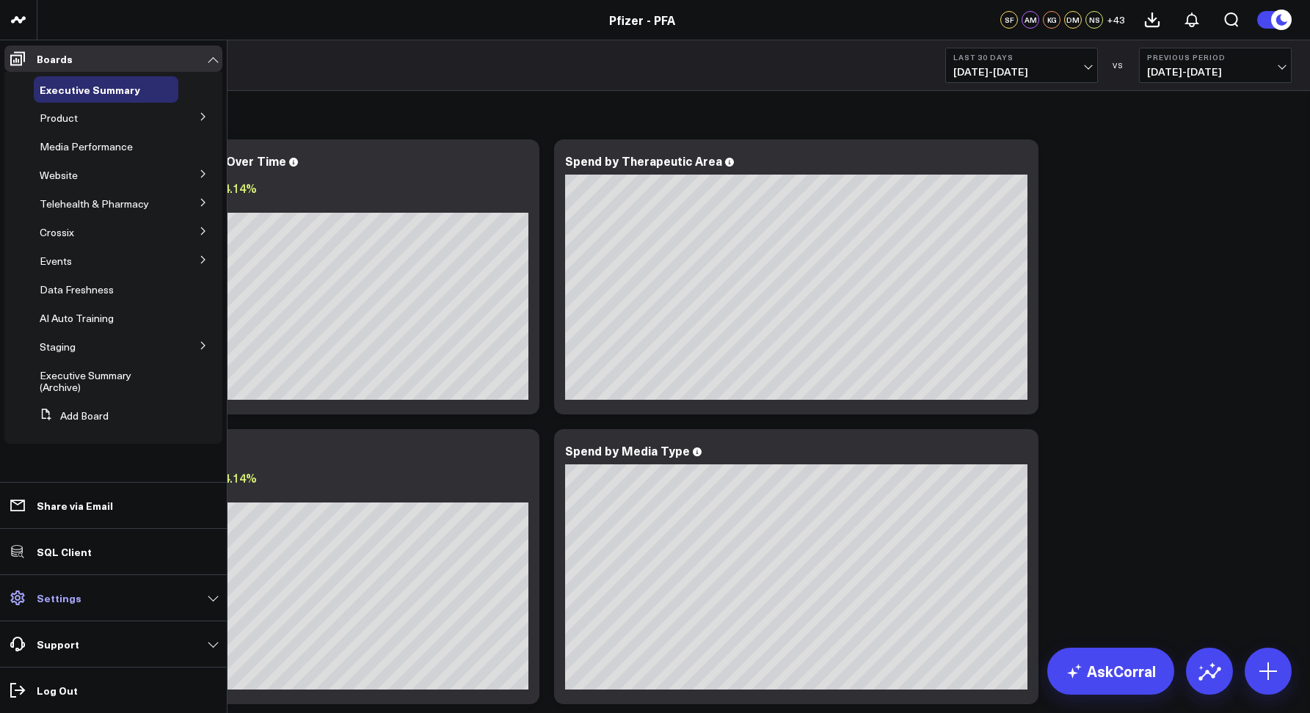
click at [62, 592] on p "Settings" at bounding box center [59, 598] width 45 height 12
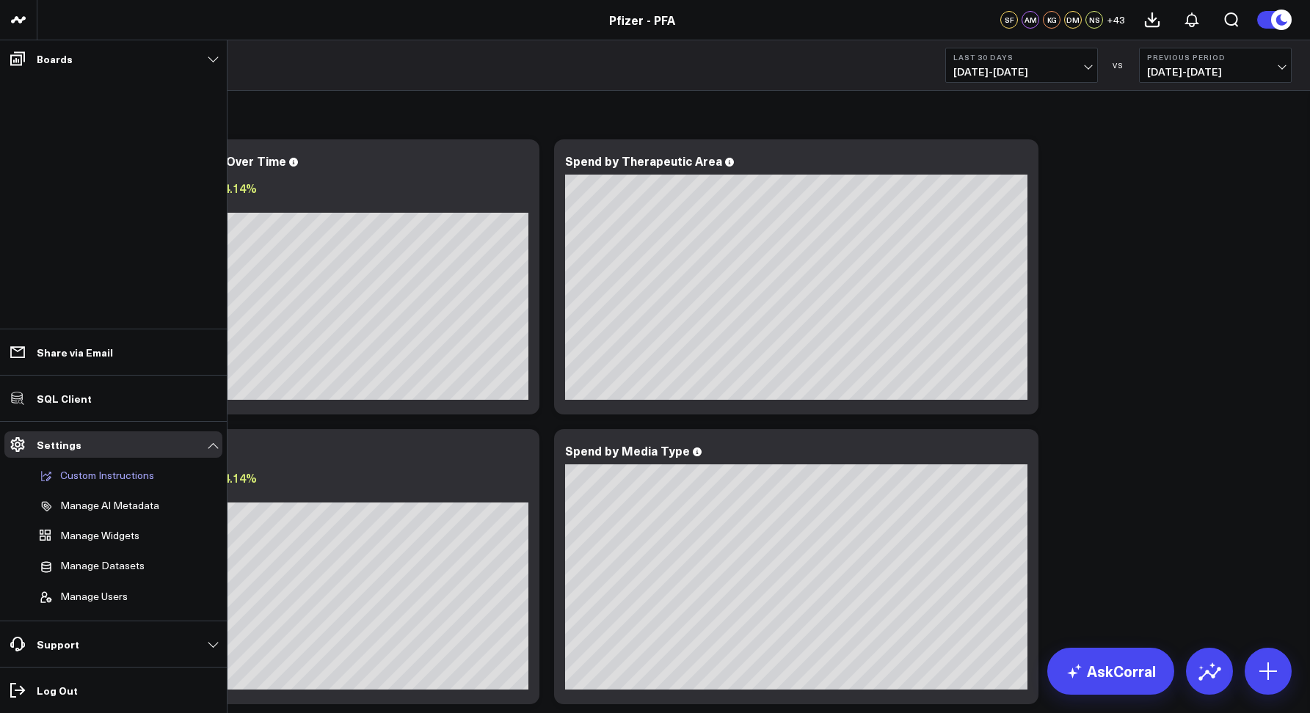
click at [82, 478] on p "Custom Instructions" at bounding box center [107, 476] width 94 height 13
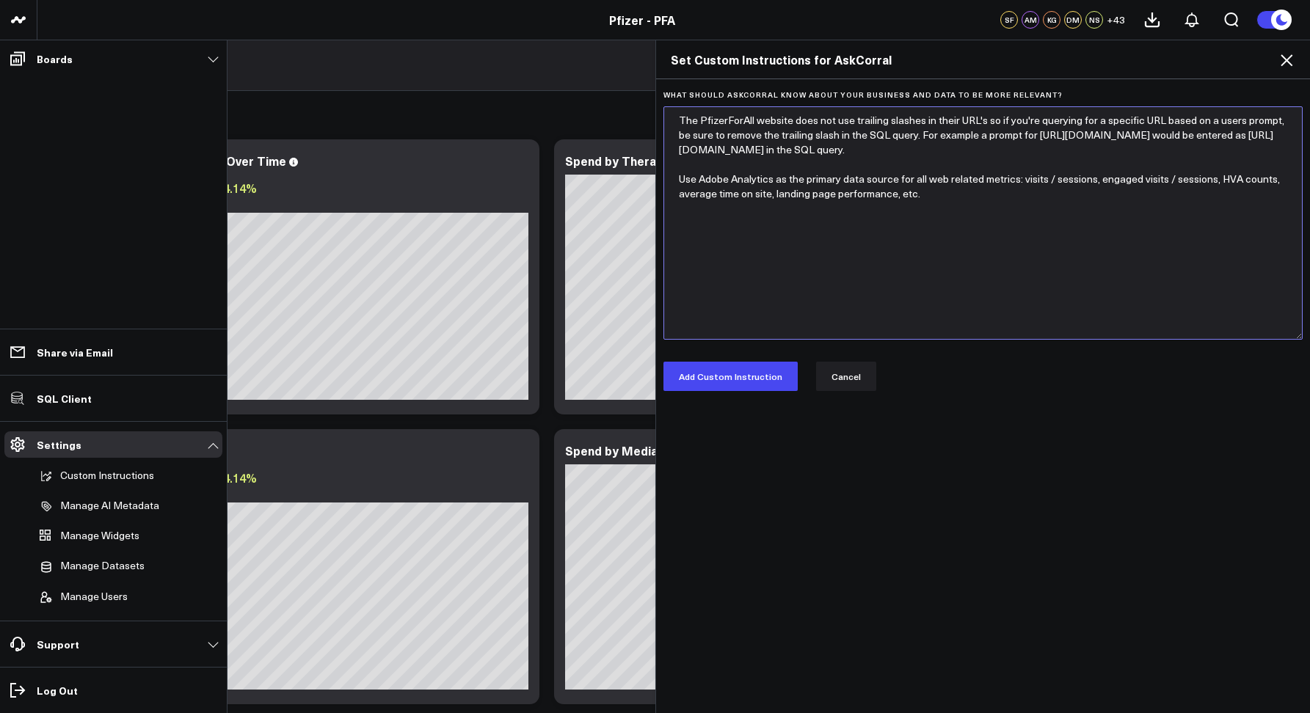
click at [793, 281] on textarea "The PfizerForAll website does not use trailing slashes in their URL's so if you…" at bounding box center [984, 222] width 640 height 233
paste textarea "## Metric Calculation Methodology When generating queries for metrics that can …"
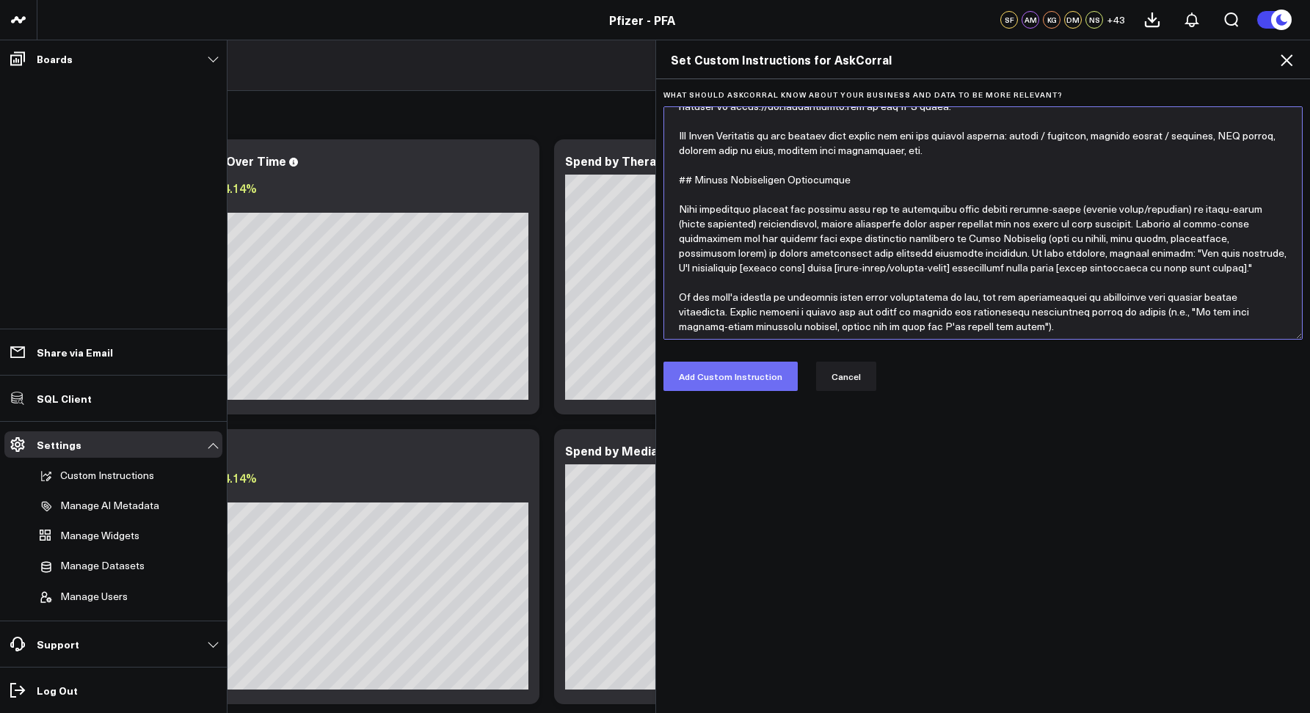
scroll to position [44, 0]
type textarea "The PfizerForAll website does not use trailing slashes in their URL's so if you…"
click at [719, 386] on button "Add Custom Instruction" at bounding box center [731, 376] width 134 height 29
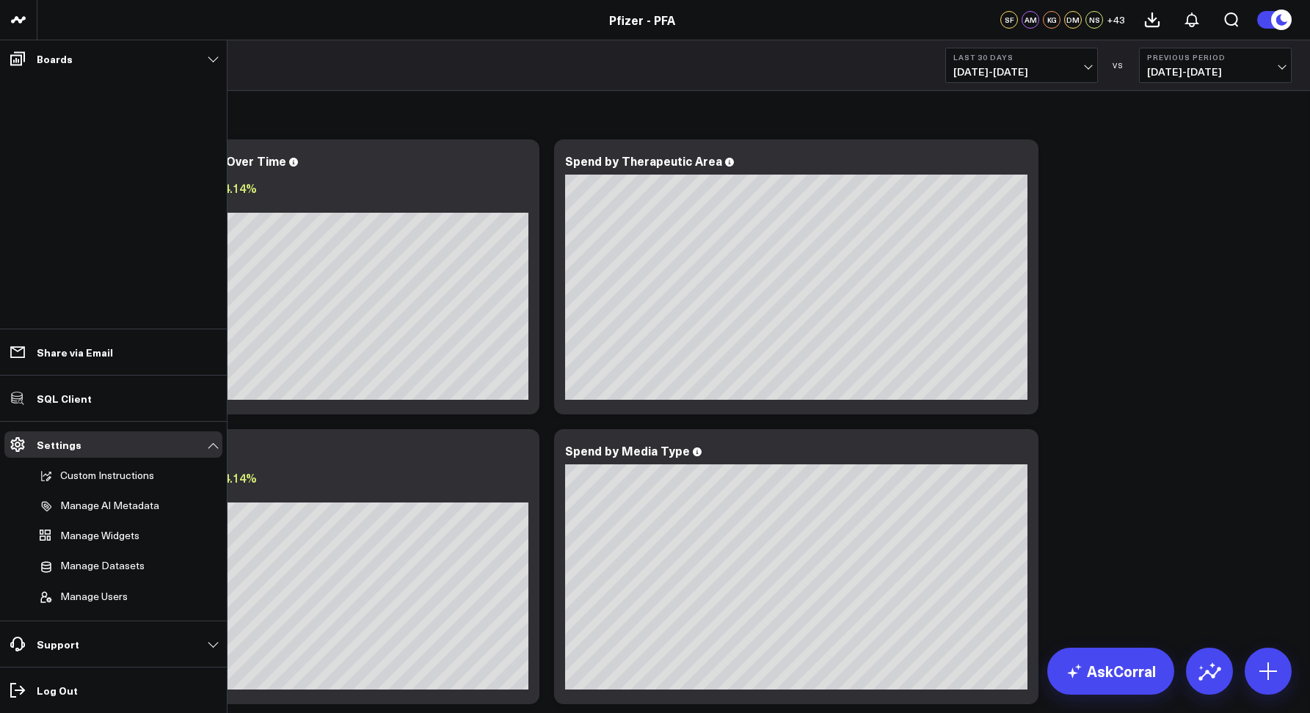
click at [280, 44] on div "Executive Summary Last 30 Days [DATE] - [DATE] VS Previous Period [DATE] - [DAT…" at bounding box center [673, 65] width 1273 height 51
